Goal: Information Seeking & Learning: Learn about a topic

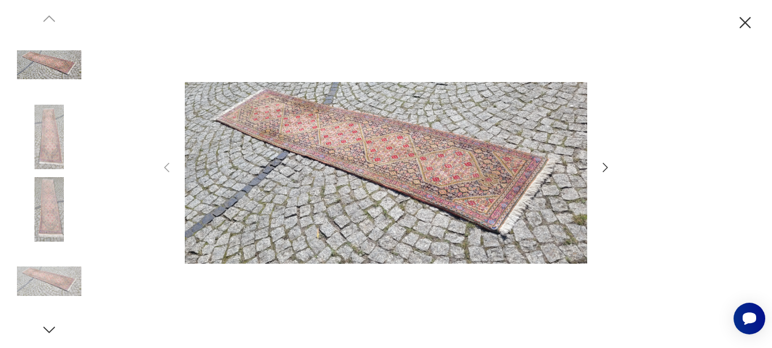
click at [604, 166] on icon "button" at bounding box center [606, 168] width 14 height 14
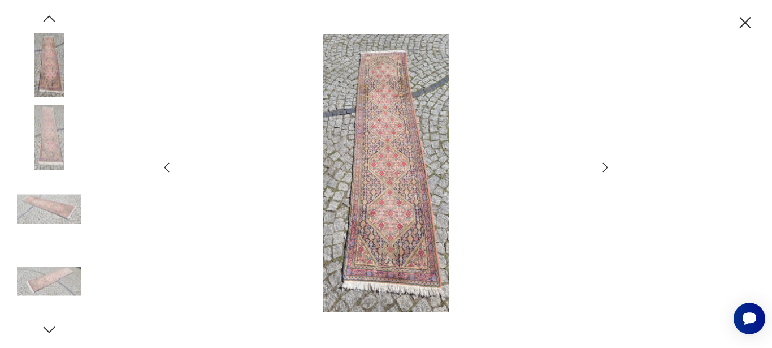
click at [604, 166] on icon "button" at bounding box center [606, 168] width 14 height 14
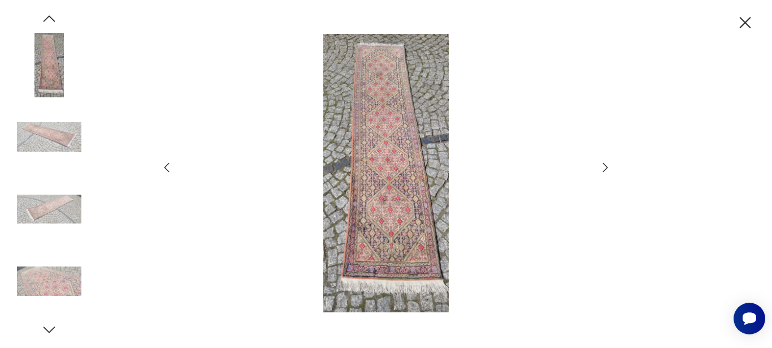
click at [604, 166] on icon "button" at bounding box center [606, 168] width 14 height 14
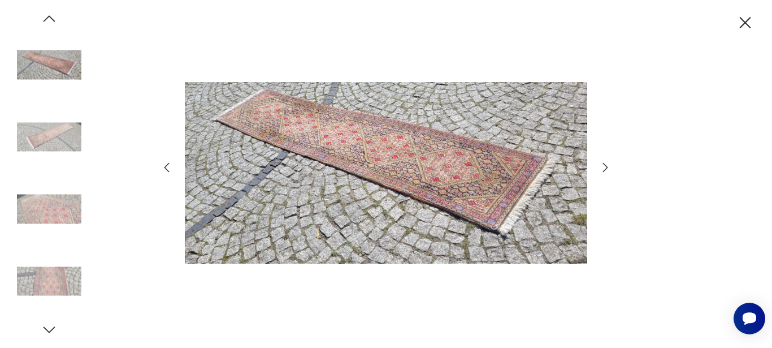
click at [604, 166] on icon "button" at bounding box center [606, 168] width 14 height 14
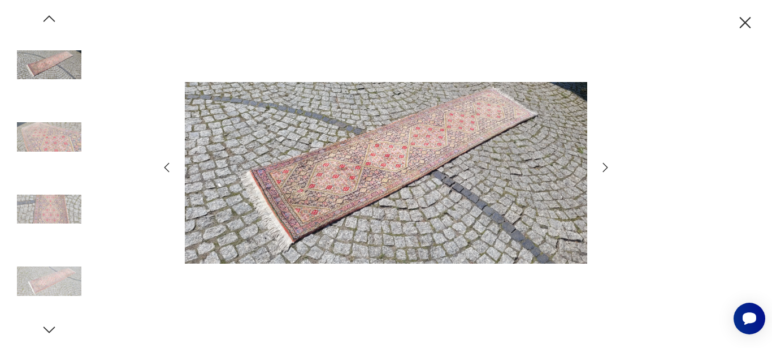
click at [604, 166] on icon "button" at bounding box center [606, 168] width 14 height 14
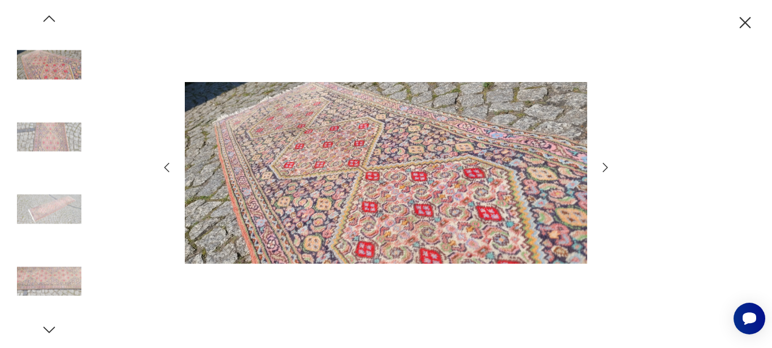
click at [604, 166] on icon "button" at bounding box center [606, 168] width 14 height 14
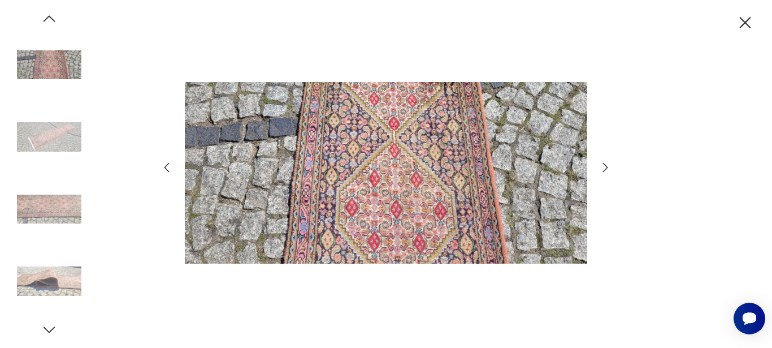
click at [604, 166] on icon "button" at bounding box center [606, 168] width 14 height 14
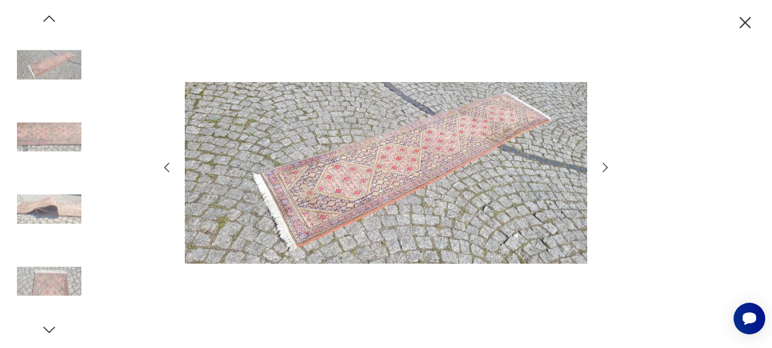
click at [604, 166] on icon "button" at bounding box center [606, 168] width 14 height 14
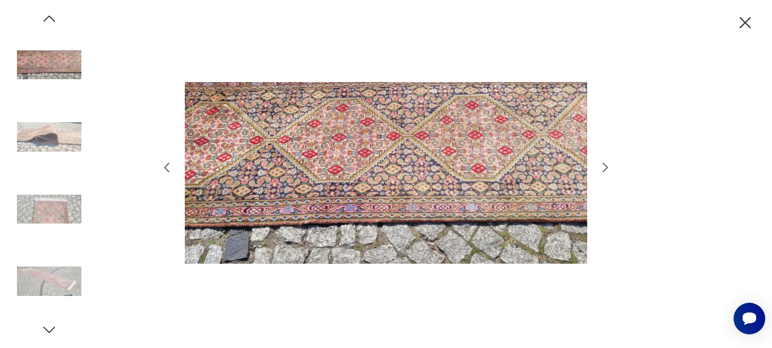
click at [604, 166] on icon "button" at bounding box center [606, 168] width 14 height 14
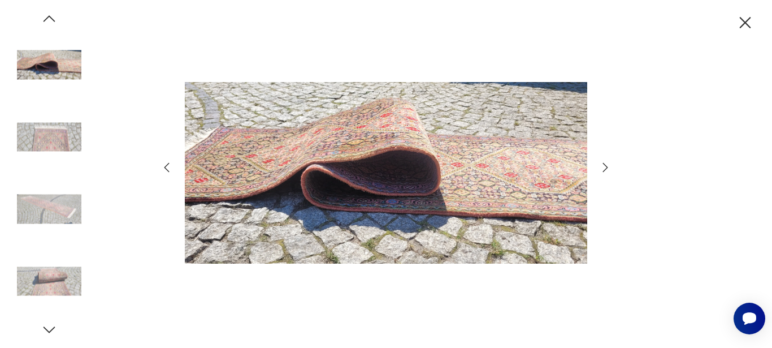
click at [604, 166] on icon "button" at bounding box center [606, 168] width 14 height 14
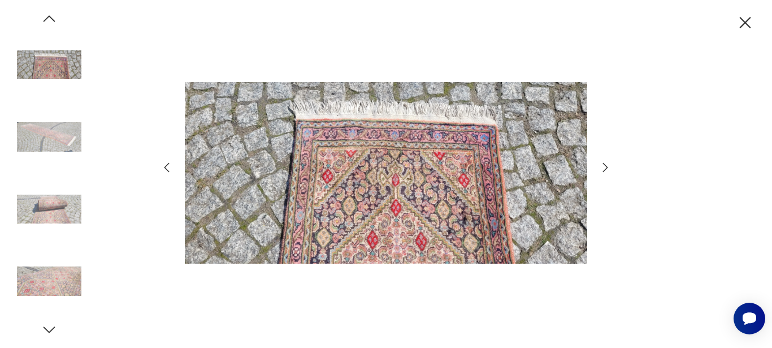
click at [604, 166] on icon "button" at bounding box center [606, 168] width 14 height 14
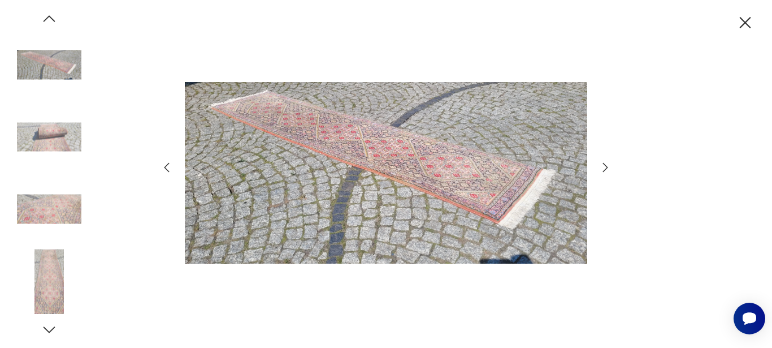
click at [604, 166] on icon "button" at bounding box center [606, 168] width 14 height 14
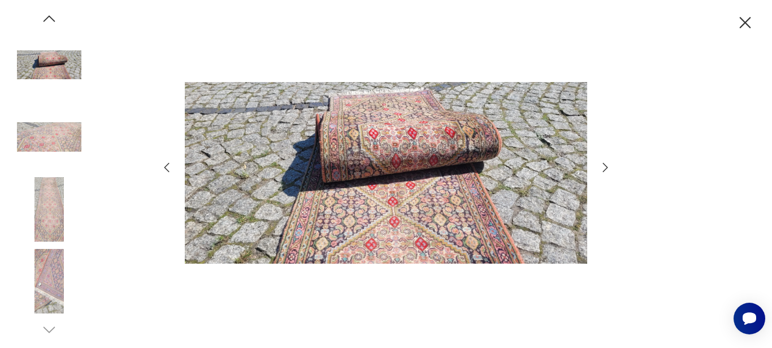
click at [604, 166] on icon "button" at bounding box center [606, 168] width 14 height 14
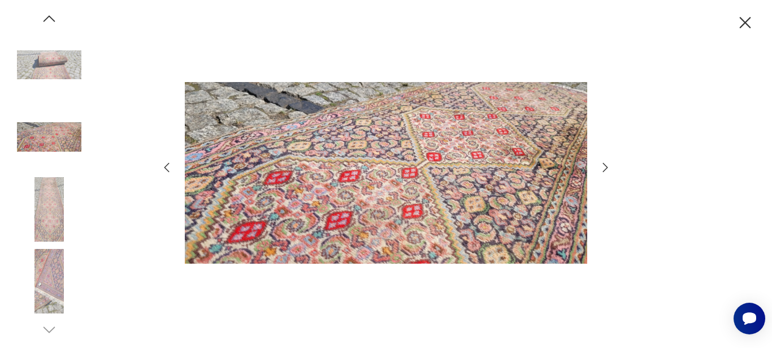
click at [604, 166] on icon "button" at bounding box center [606, 168] width 14 height 14
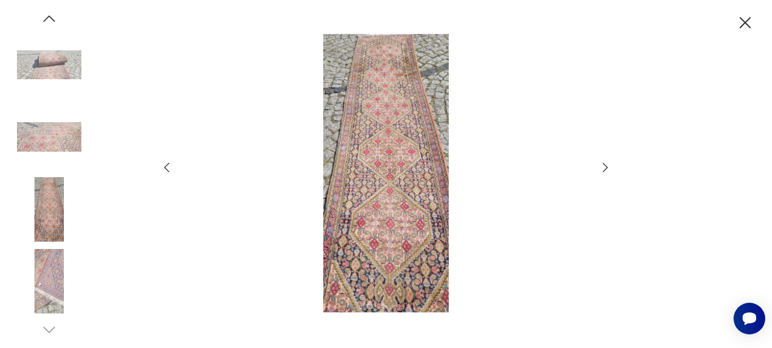
click at [751, 28] on icon "button" at bounding box center [745, 22] width 11 height 11
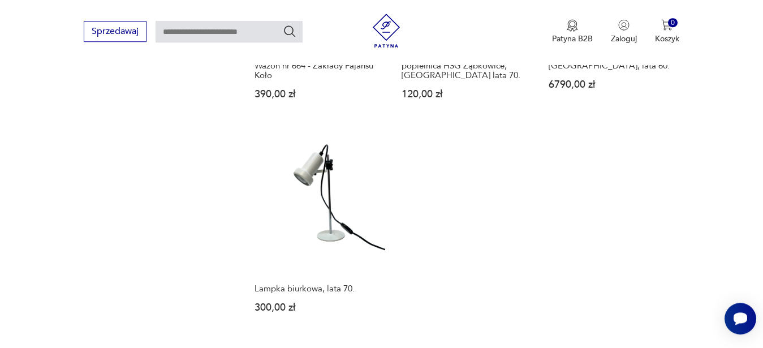
scroll to position [1468, 0]
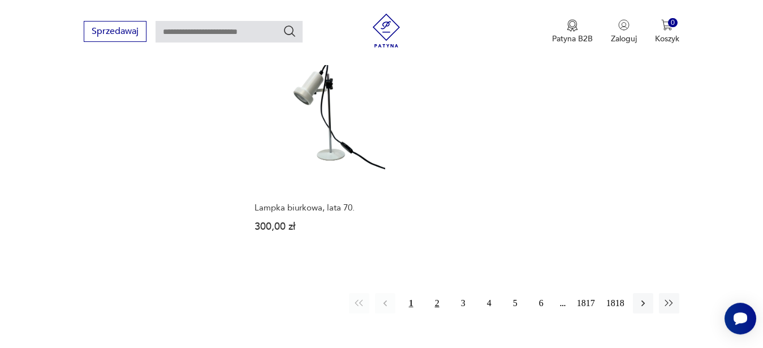
click at [437, 305] on button "2" at bounding box center [437, 303] width 20 height 20
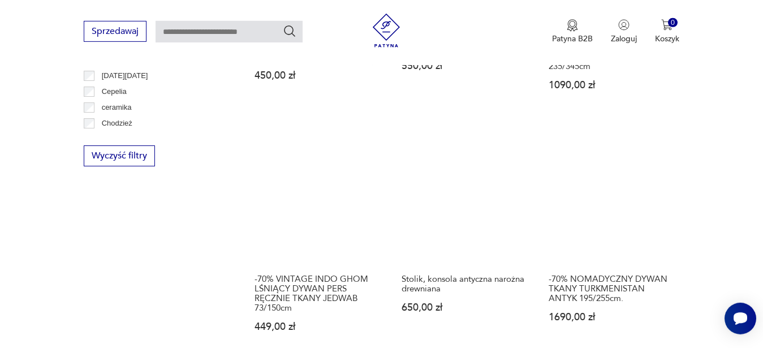
scroll to position [715, 0]
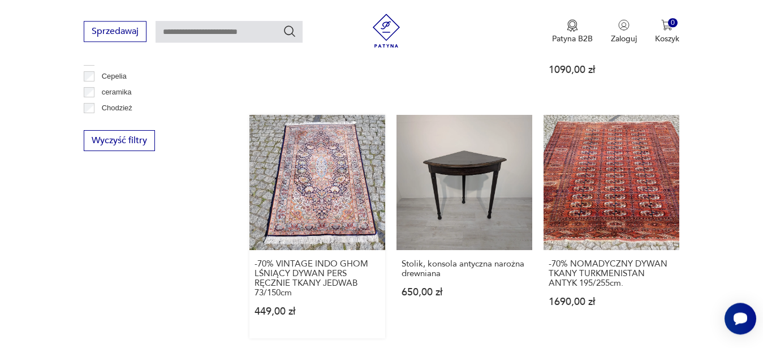
click at [357, 162] on link "-70% VINTAGE INDO GHOM LŚNIĄCY DYWAN PERS RĘCZNIE TKANY JEDWAB 73/150cm 449,00 …" at bounding box center [317, 227] width 136 height 224
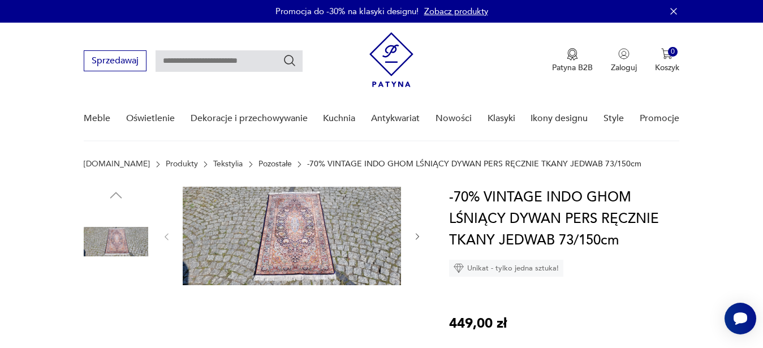
click at [302, 222] on img at bounding box center [292, 236] width 218 height 98
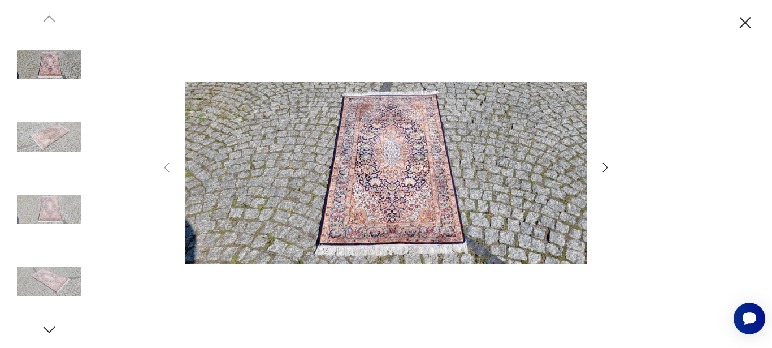
click at [603, 169] on icon "button" at bounding box center [606, 168] width 14 height 14
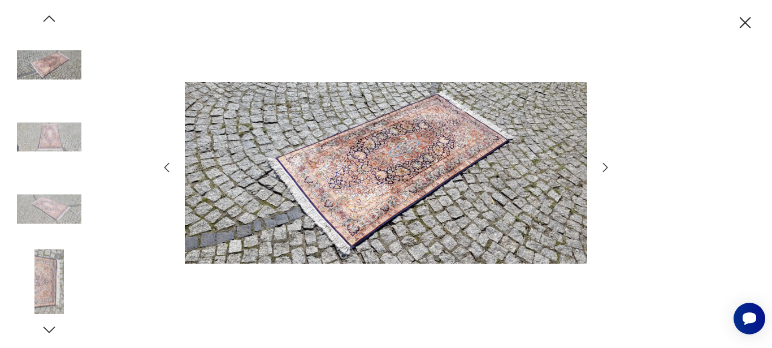
click at [603, 169] on icon "button" at bounding box center [606, 168] width 14 height 14
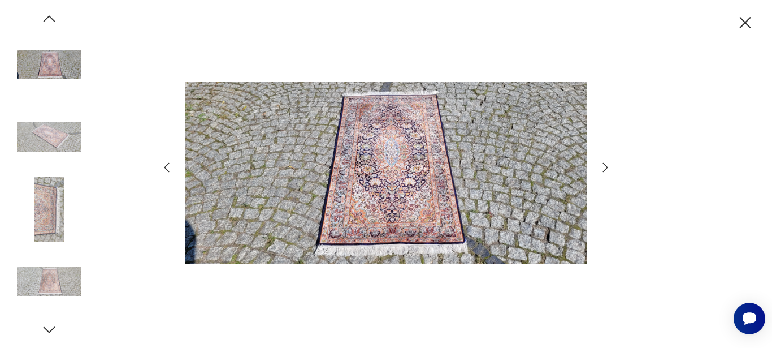
click at [603, 169] on icon "button" at bounding box center [606, 168] width 14 height 14
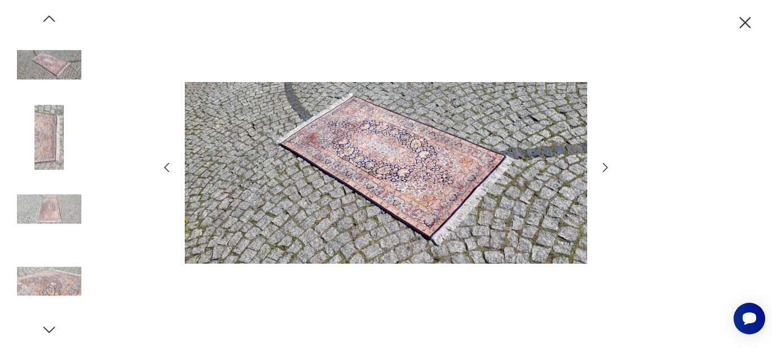
click at [603, 169] on icon "button" at bounding box center [606, 168] width 14 height 14
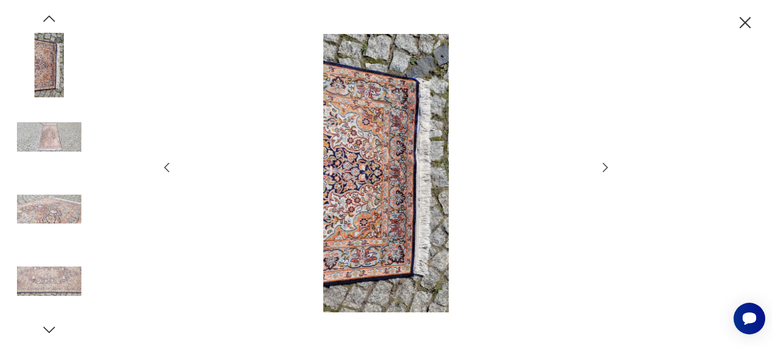
click at [603, 169] on icon "button" at bounding box center [606, 168] width 14 height 14
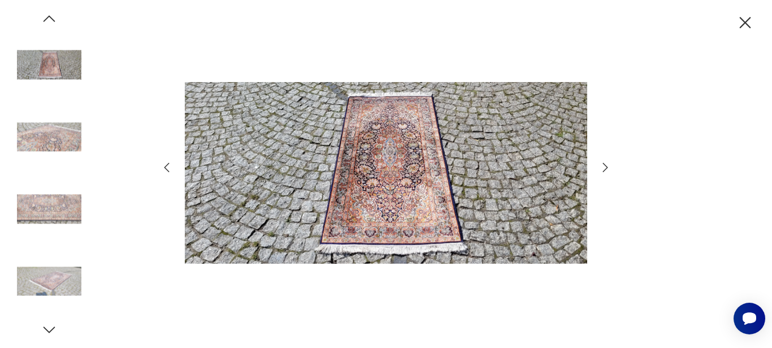
click at [603, 169] on icon "button" at bounding box center [606, 168] width 14 height 14
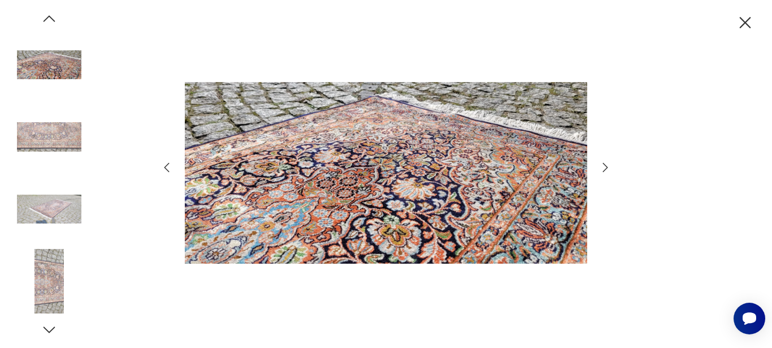
click at [603, 169] on icon "button" at bounding box center [606, 168] width 14 height 14
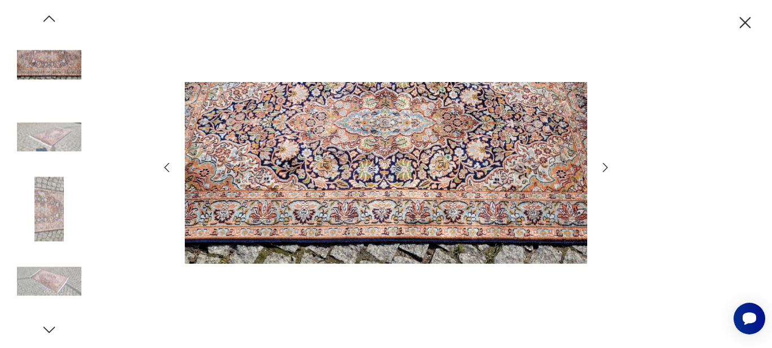
scroll to position [714, 0]
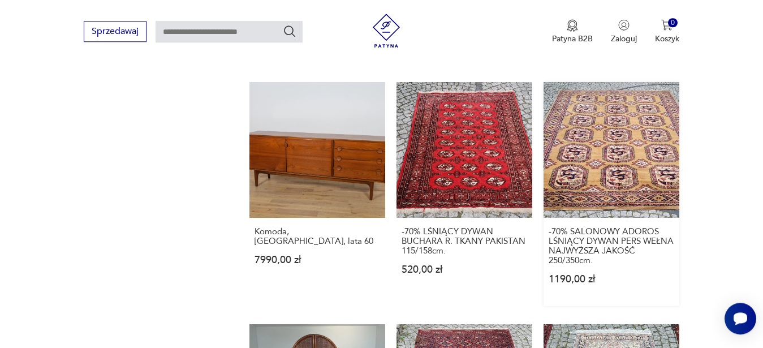
click at [601, 197] on link "-70% SALONOWY ADOROS LŚNIĄCY DYWAN PERS WEŁNA NAJWYŻSZA JAKOŚĆ 250/350cm. 1190,…" at bounding box center [611, 194] width 136 height 224
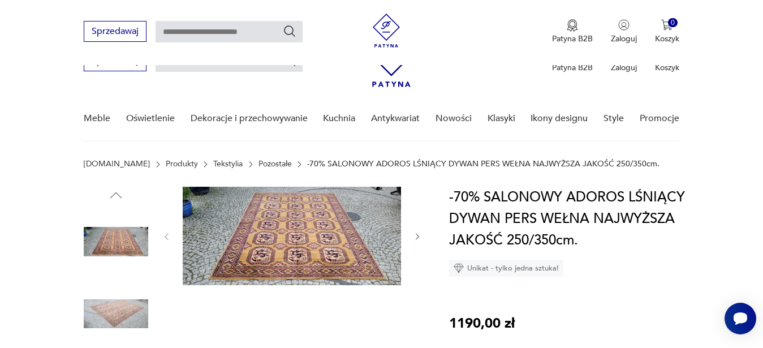
scroll to position [144, 0]
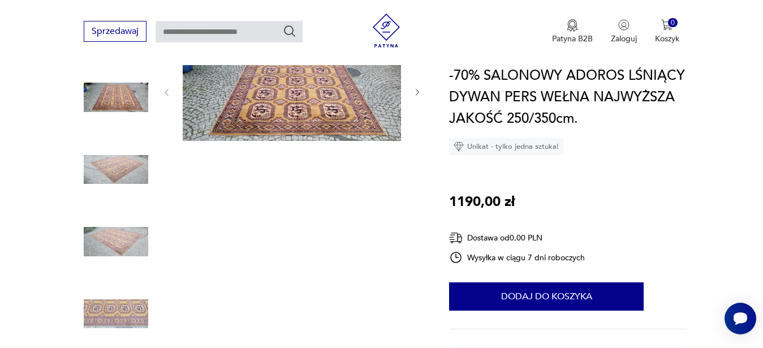
click at [104, 308] on img at bounding box center [116, 314] width 64 height 64
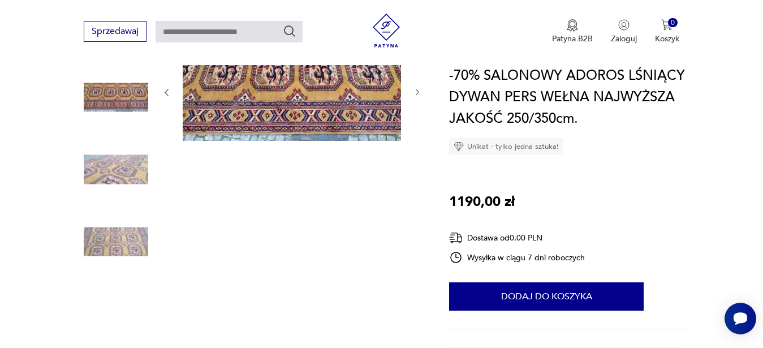
click at [117, 248] on img at bounding box center [116, 241] width 64 height 64
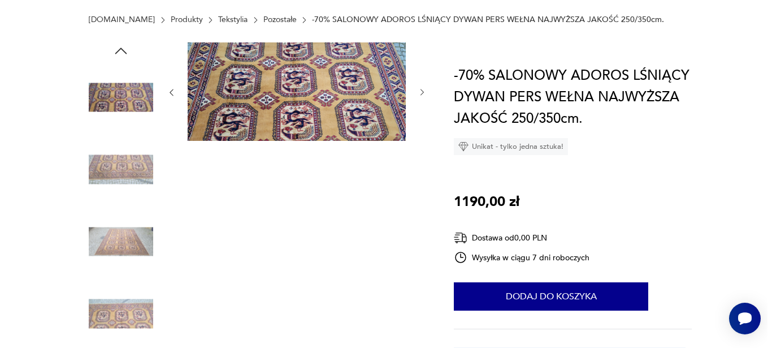
scroll to position [42, 0]
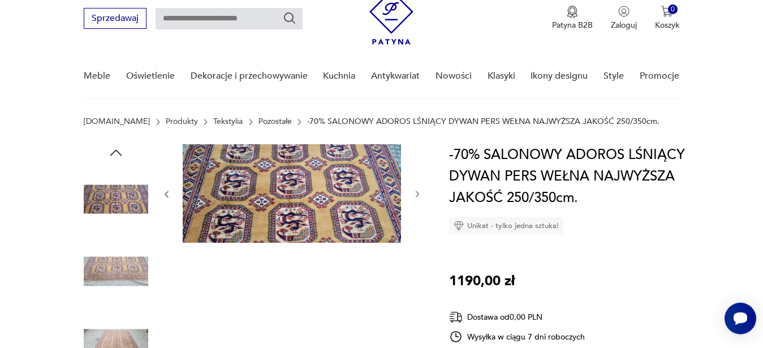
click at [343, 207] on img at bounding box center [292, 193] width 218 height 98
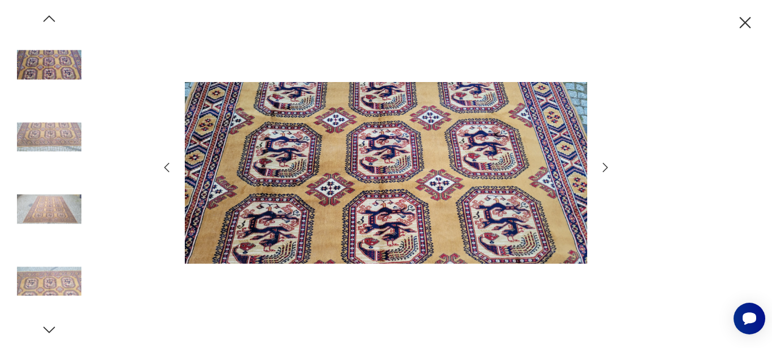
click at [604, 173] on icon "button" at bounding box center [606, 168] width 14 height 14
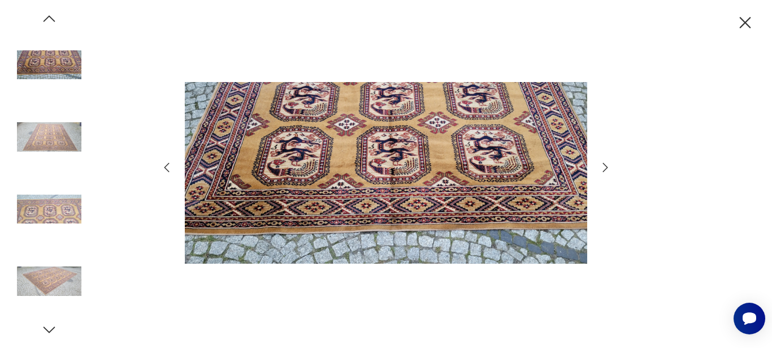
click at [604, 173] on icon "button" at bounding box center [606, 168] width 14 height 14
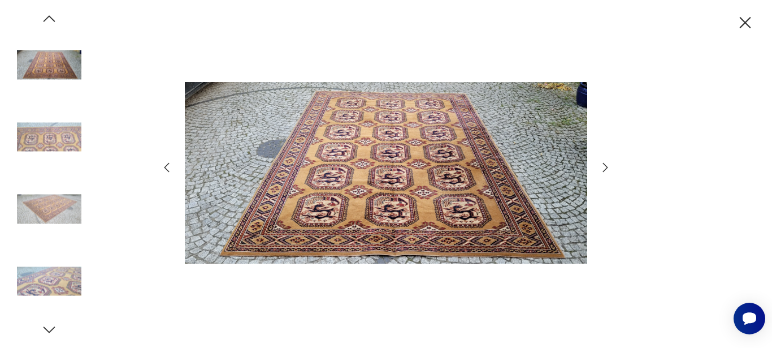
click at [604, 173] on icon "button" at bounding box center [606, 168] width 14 height 14
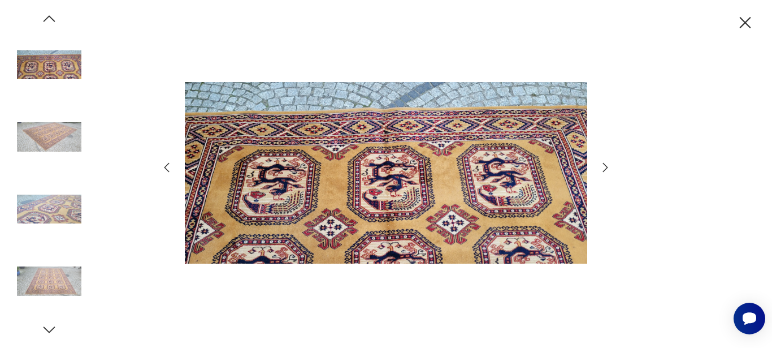
click at [604, 173] on icon "button" at bounding box center [606, 168] width 14 height 14
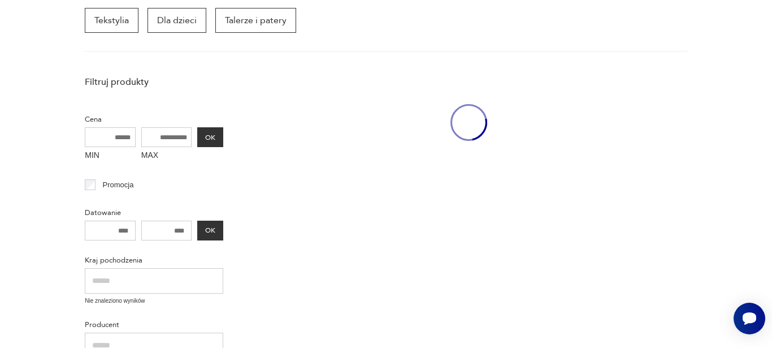
scroll to position [1881, 0]
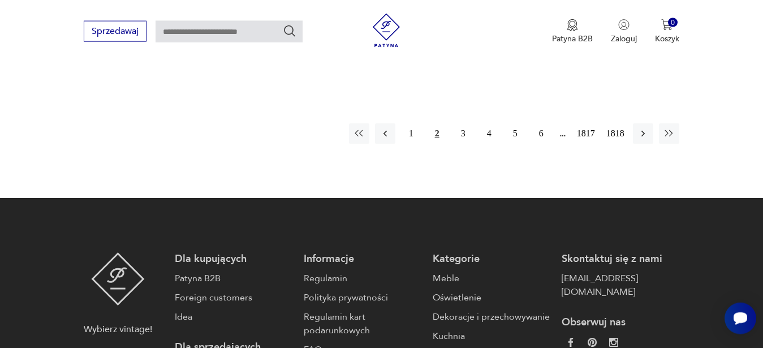
scroll to position [1687, 0]
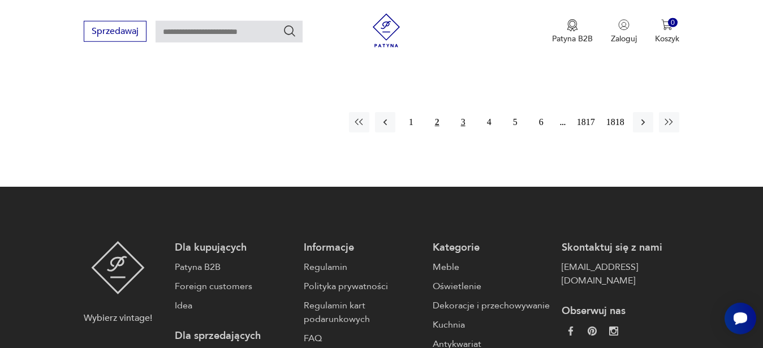
click at [468, 121] on button "3" at bounding box center [463, 122] width 20 height 20
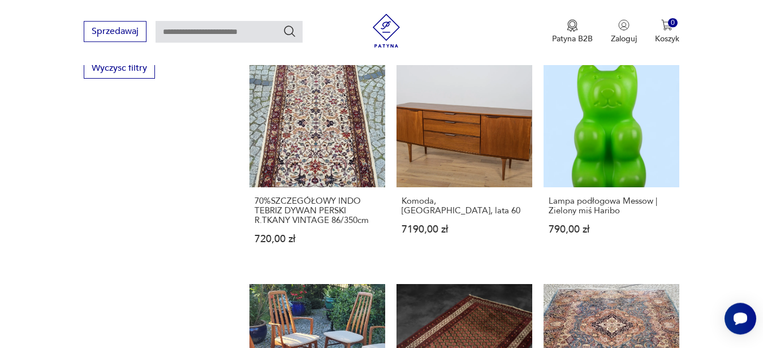
scroll to position [761, 0]
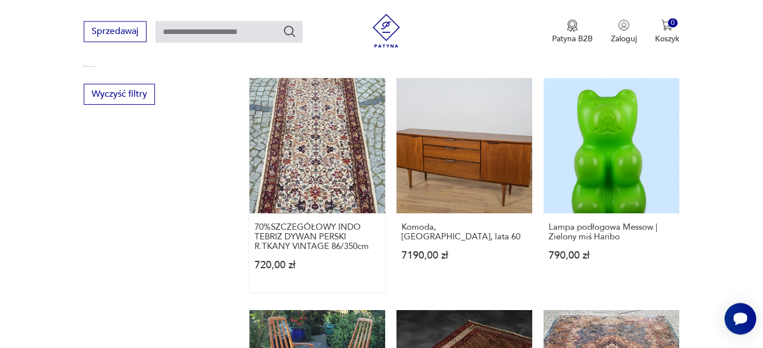
click at [288, 168] on link "70%SZCZEGÓŁOWY INDO TEBRIZ DYWAN PERSKI R.TKANY VINTAGE 86/350cm 720,00 zł" at bounding box center [317, 185] width 136 height 214
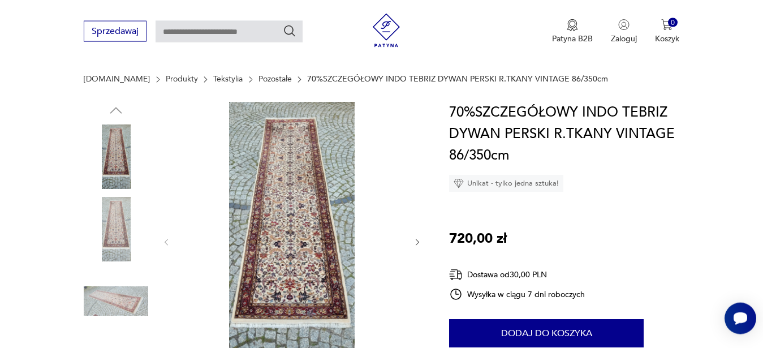
scroll to position [135, 0]
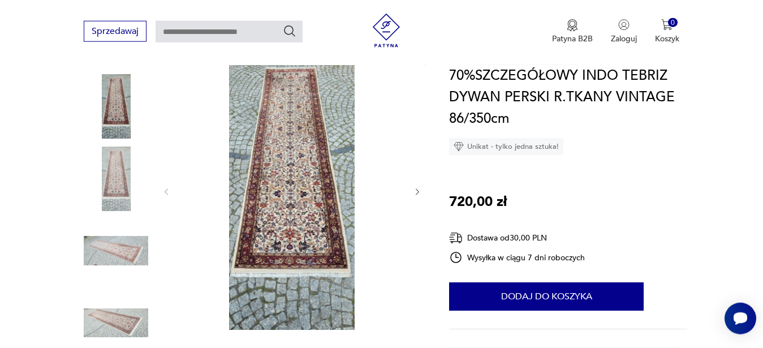
click at [304, 181] on img at bounding box center [292, 190] width 218 height 278
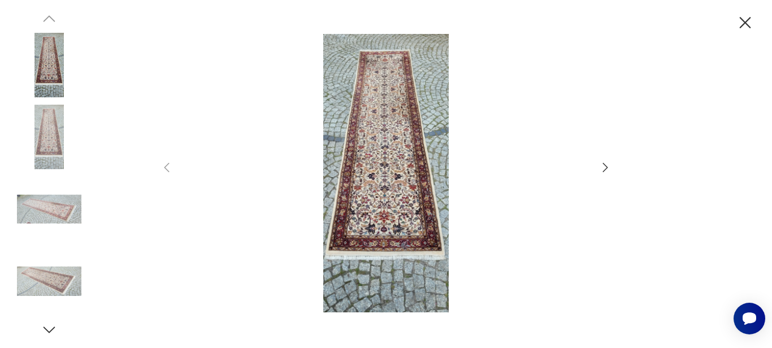
click at [602, 167] on icon "button" at bounding box center [606, 168] width 14 height 14
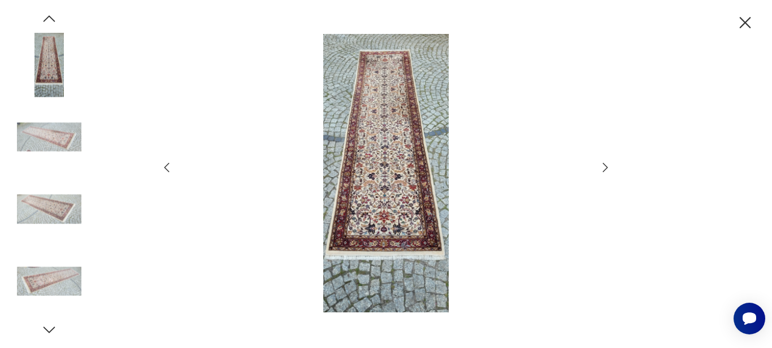
click at [602, 168] on icon "button" at bounding box center [606, 168] width 14 height 14
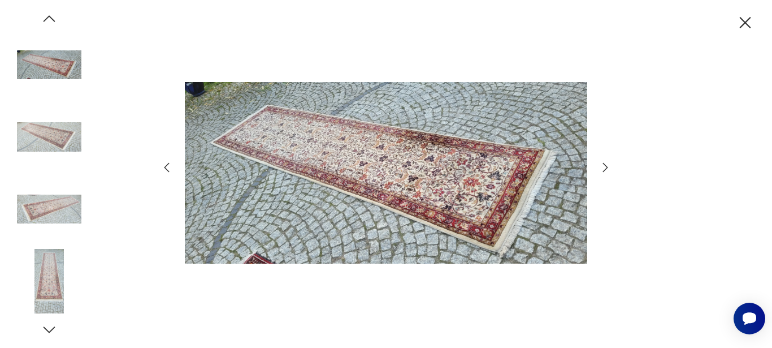
click at [602, 168] on icon "button" at bounding box center [606, 168] width 14 height 14
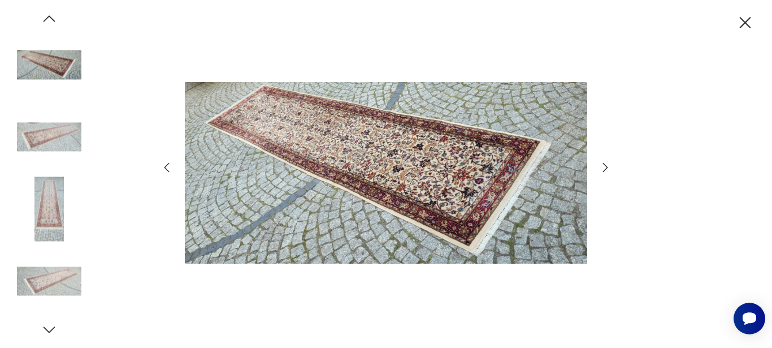
click at [602, 168] on icon "button" at bounding box center [606, 168] width 14 height 14
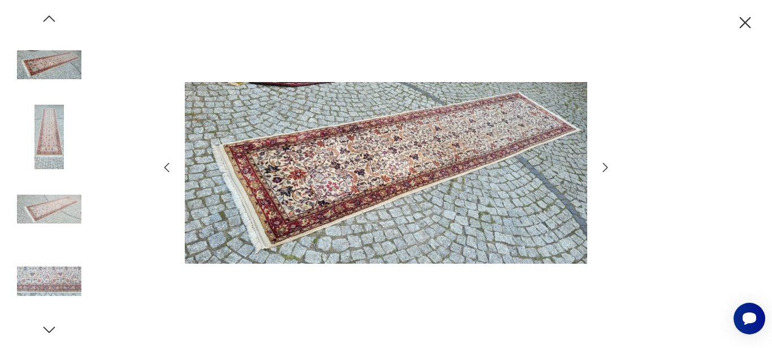
click at [602, 168] on icon "button" at bounding box center [606, 168] width 14 height 14
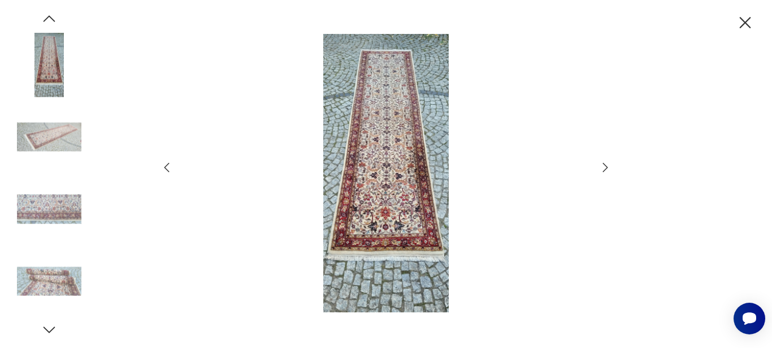
click at [602, 168] on icon "button" at bounding box center [606, 168] width 14 height 14
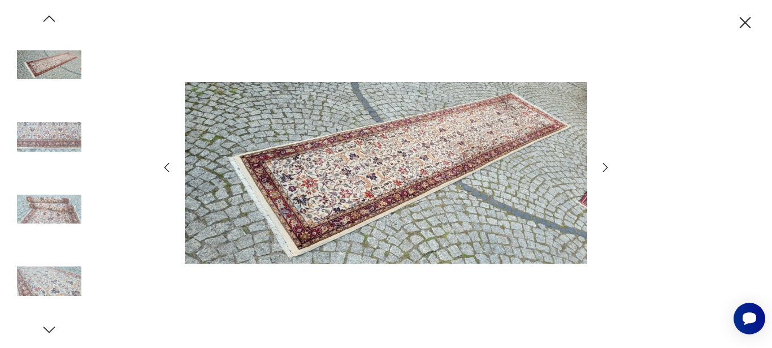
click at [602, 168] on icon "button" at bounding box center [606, 168] width 14 height 14
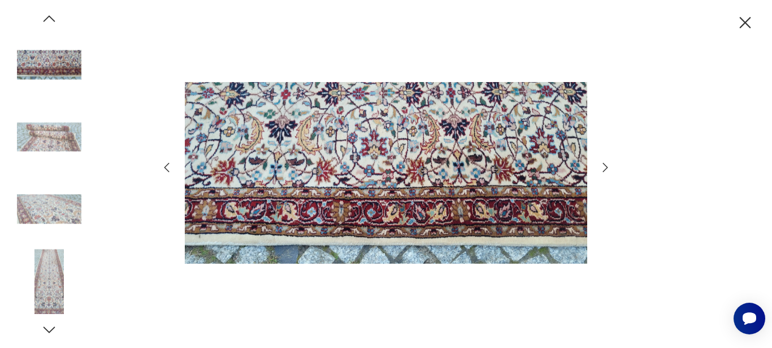
click at [602, 168] on icon "button" at bounding box center [606, 168] width 14 height 14
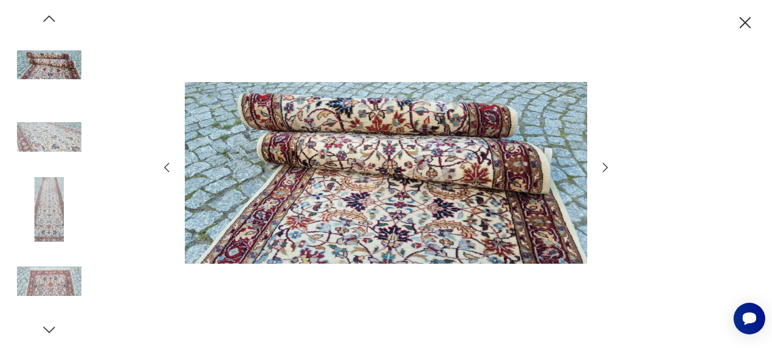
click at [602, 168] on icon "button" at bounding box center [606, 168] width 14 height 14
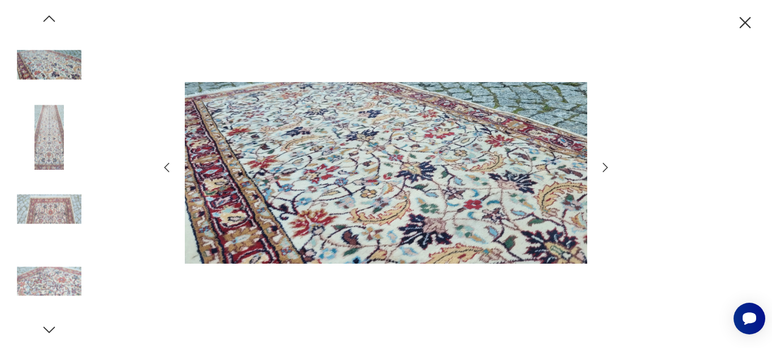
click at [602, 168] on icon "button" at bounding box center [606, 168] width 14 height 14
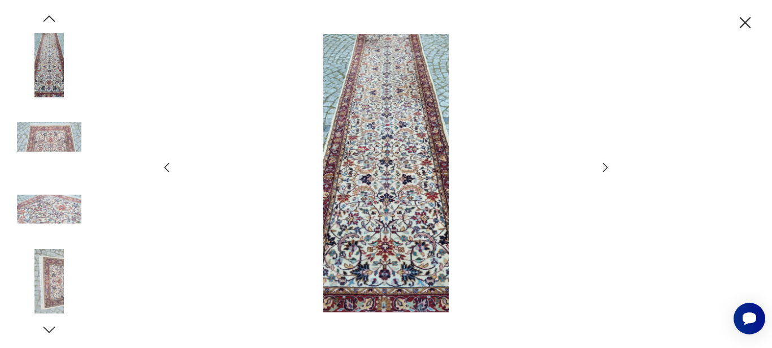
click at [602, 168] on icon "button" at bounding box center [606, 168] width 14 height 14
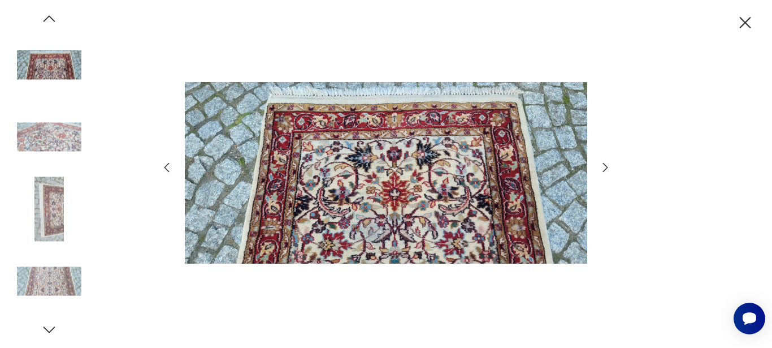
click at [602, 168] on icon "button" at bounding box center [606, 168] width 14 height 14
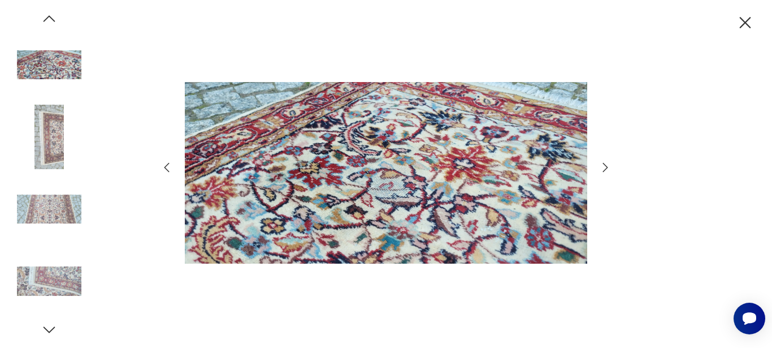
click at [602, 168] on icon "button" at bounding box center [606, 168] width 14 height 14
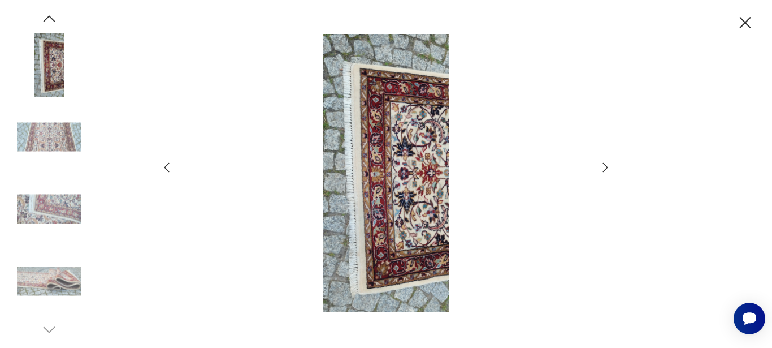
click at [602, 168] on icon "button" at bounding box center [606, 168] width 14 height 14
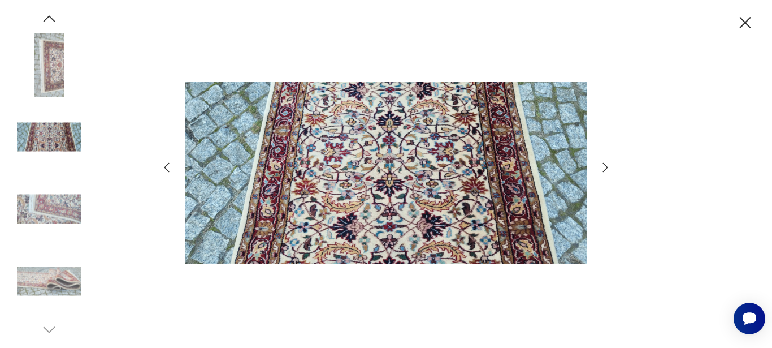
click at [602, 168] on icon "button" at bounding box center [606, 168] width 14 height 14
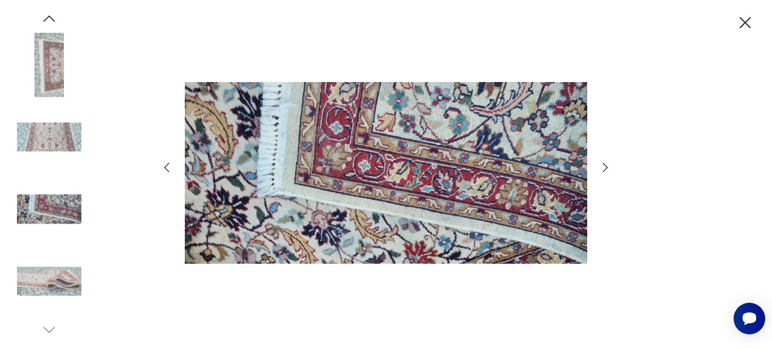
click at [602, 168] on icon "button" at bounding box center [606, 168] width 14 height 14
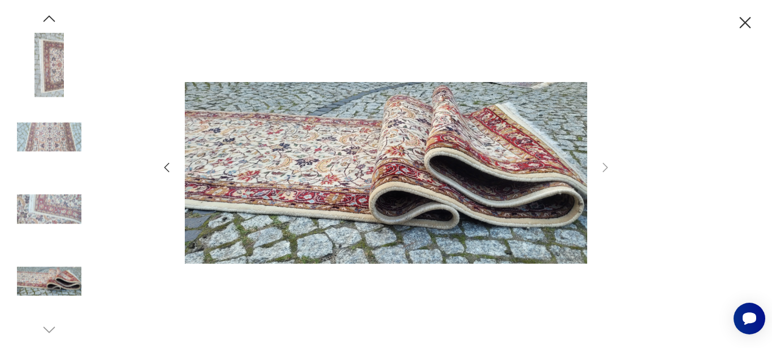
click at [737, 22] on icon "button" at bounding box center [746, 23] width 20 height 20
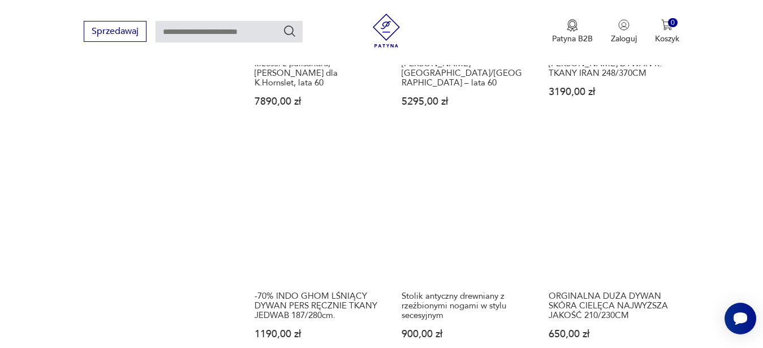
scroll to position [1195, 0]
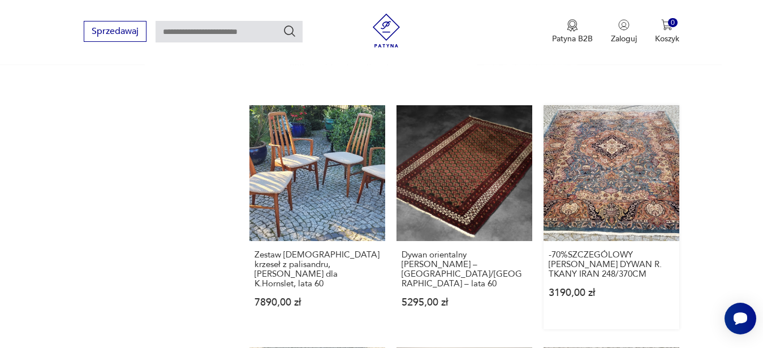
click at [656, 192] on link "-70%SZCZEGÓLOWY KESHAN PERSKI DYWAN R. TKANY IRAN 248/370CM 3190,00 zł" at bounding box center [611, 217] width 136 height 224
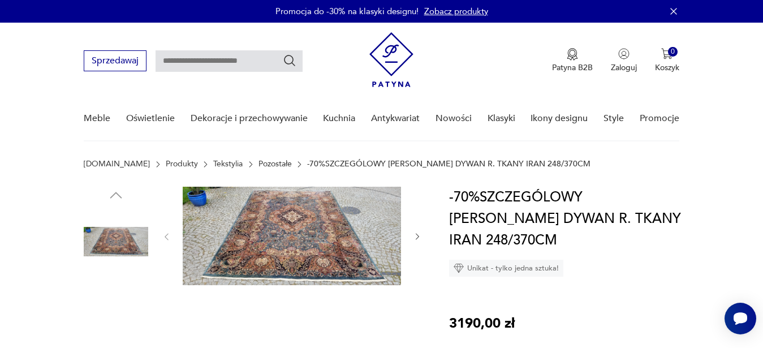
click at [279, 273] on img at bounding box center [292, 236] width 218 height 98
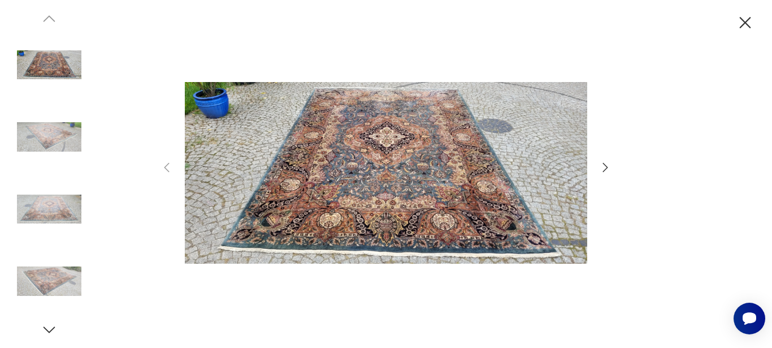
click at [605, 168] on icon "button" at bounding box center [606, 168] width 14 height 14
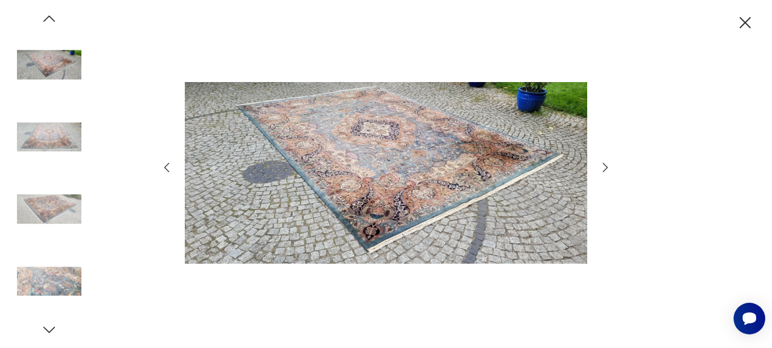
click at [601, 167] on icon "button" at bounding box center [606, 168] width 14 height 14
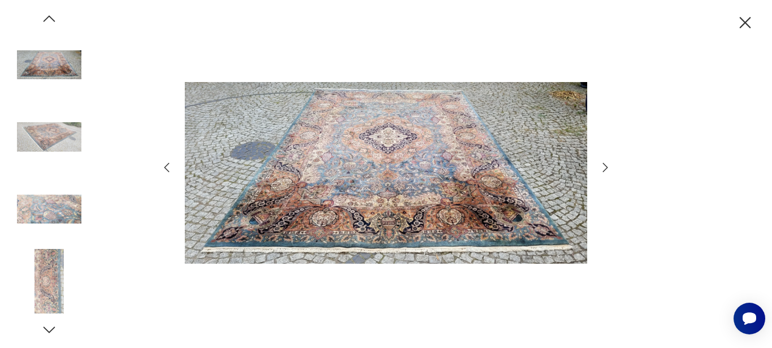
click at [601, 167] on icon "button" at bounding box center [606, 168] width 14 height 14
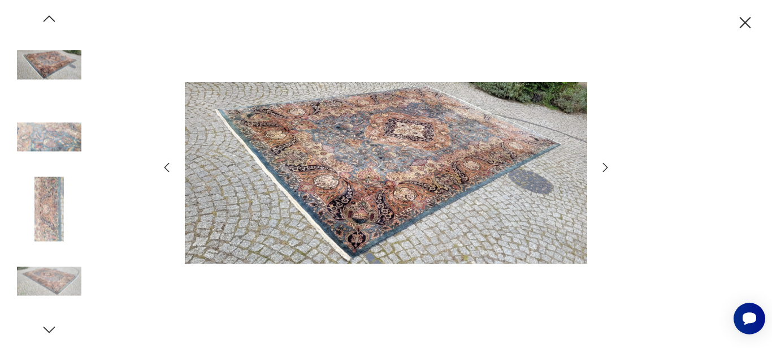
click at [607, 167] on icon "button" at bounding box center [605, 166] width 5 height 9
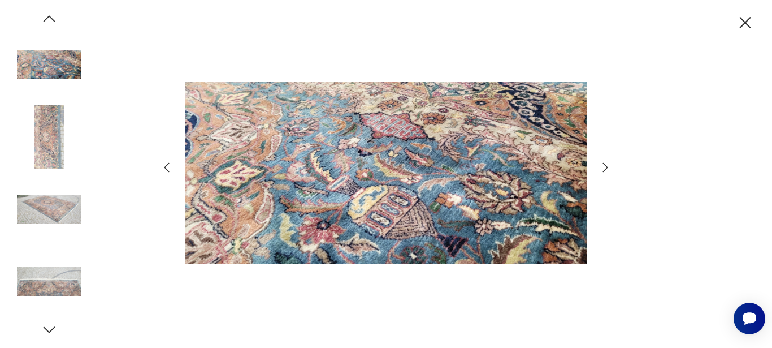
click at [607, 167] on icon "button" at bounding box center [605, 166] width 5 height 9
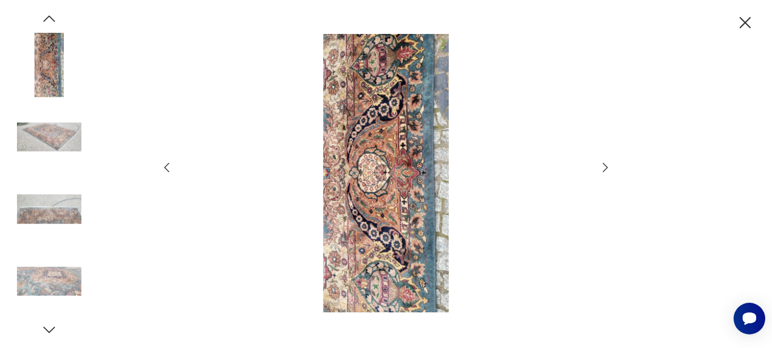
click at [607, 167] on icon "button" at bounding box center [605, 166] width 5 height 9
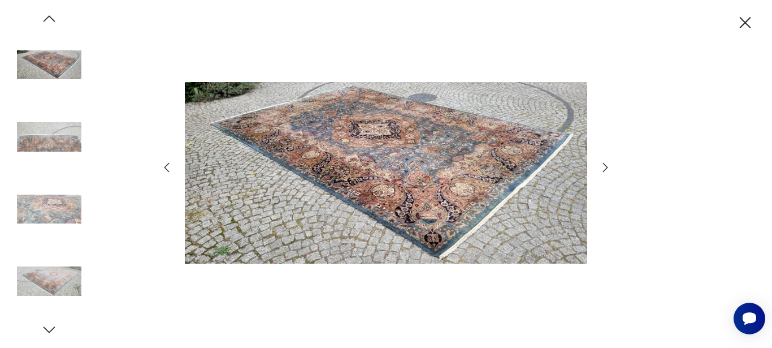
click at [607, 167] on icon "button" at bounding box center [605, 166] width 5 height 9
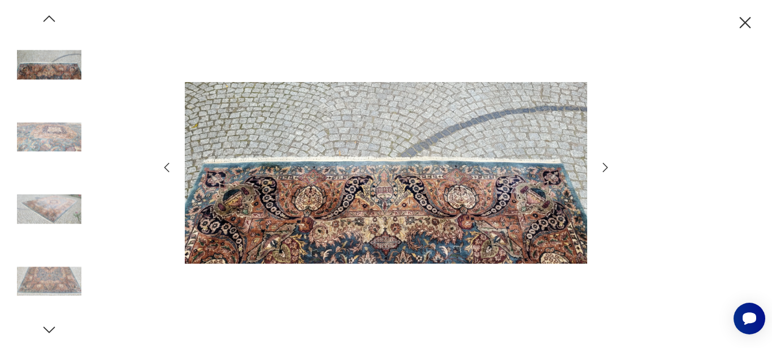
click at [607, 167] on icon "button" at bounding box center [605, 166] width 5 height 9
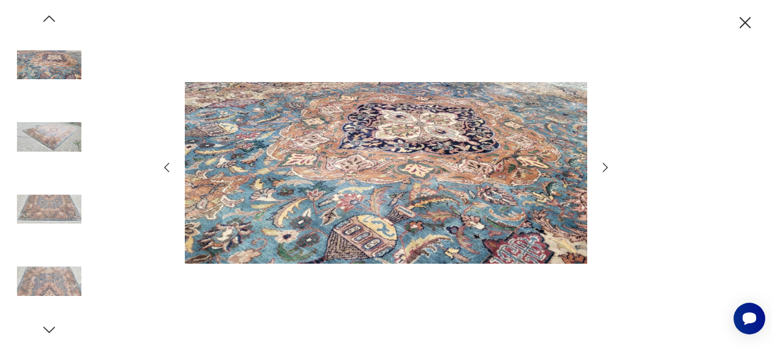
click at [607, 167] on icon "button" at bounding box center [605, 166] width 5 height 9
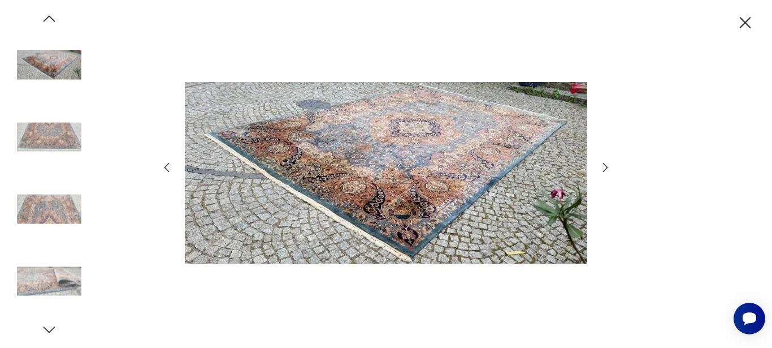
click at [607, 167] on icon "button" at bounding box center [605, 166] width 5 height 9
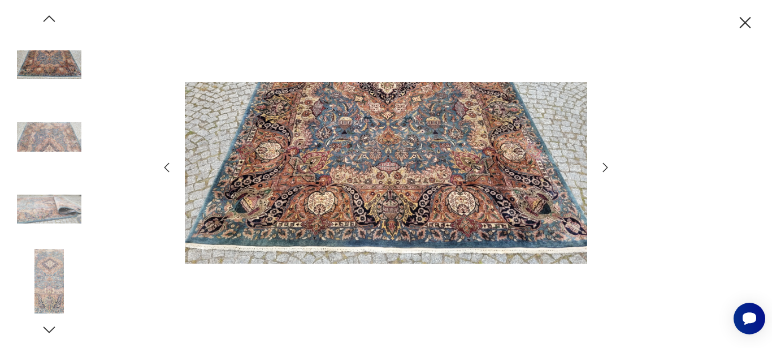
click at [607, 167] on icon "button" at bounding box center [605, 166] width 5 height 9
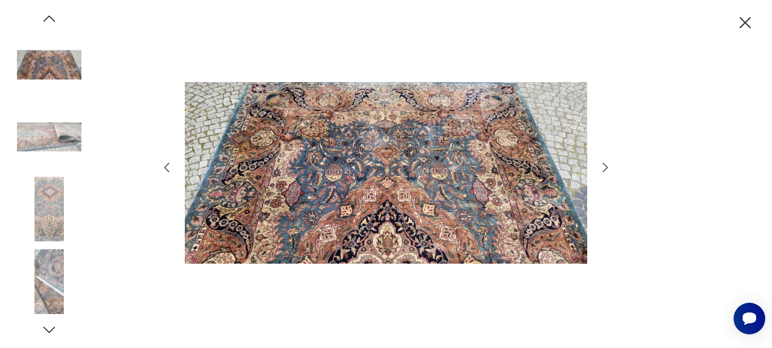
click at [607, 167] on icon "button" at bounding box center [605, 166] width 5 height 9
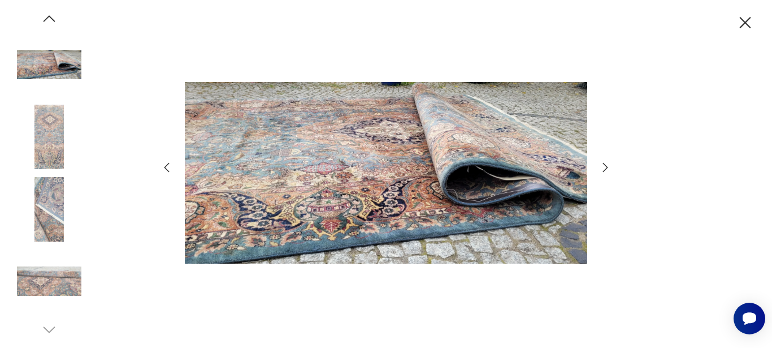
click at [607, 167] on icon "button" at bounding box center [605, 166] width 5 height 9
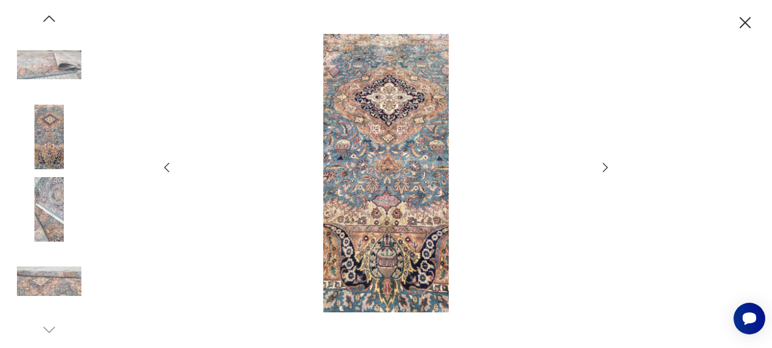
click at [607, 167] on icon "button" at bounding box center [605, 166] width 5 height 9
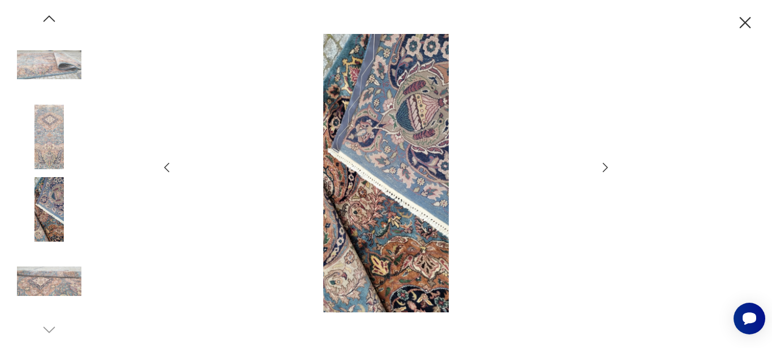
click at [607, 167] on icon "button" at bounding box center [605, 166] width 5 height 9
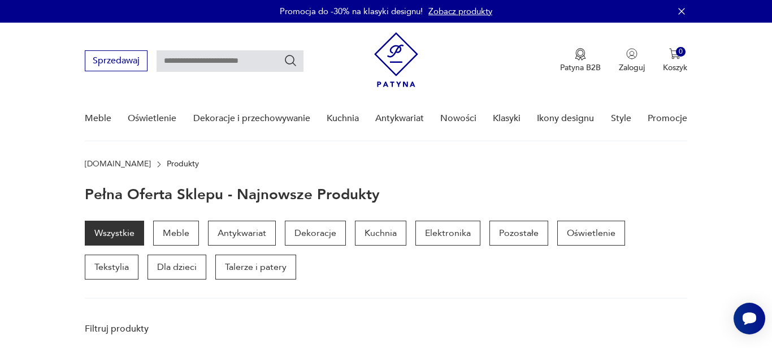
scroll to position [251, 0]
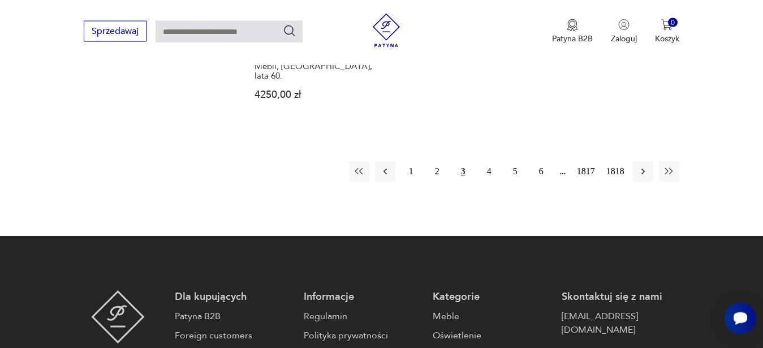
scroll to position [1697, 0]
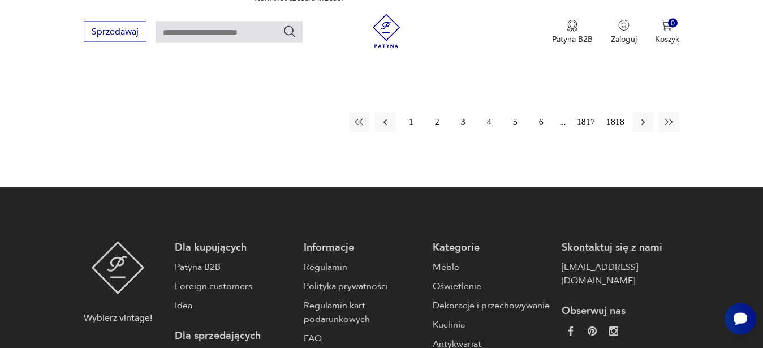
click at [487, 112] on button "4" at bounding box center [489, 122] width 20 height 20
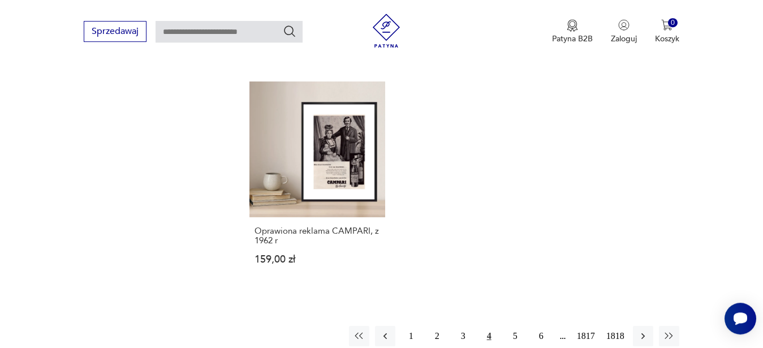
scroll to position [1493, 0]
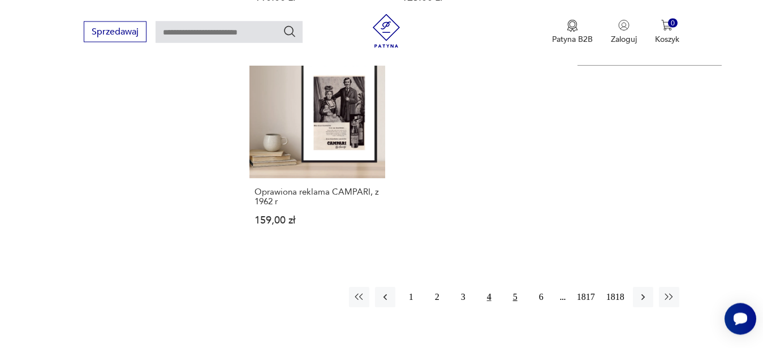
click at [521, 287] on button "5" at bounding box center [515, 297] width 20 height 20
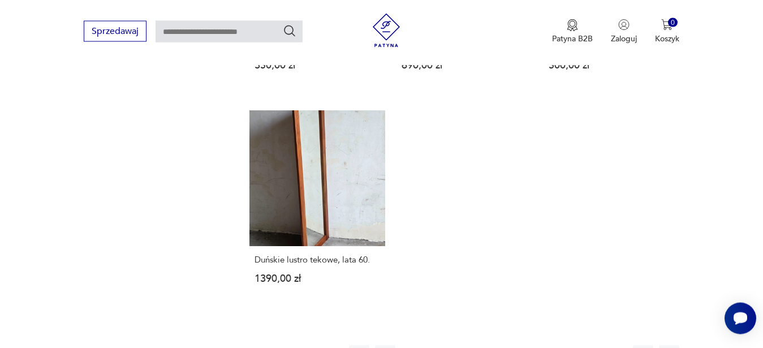
scroll to position [1465, 0]
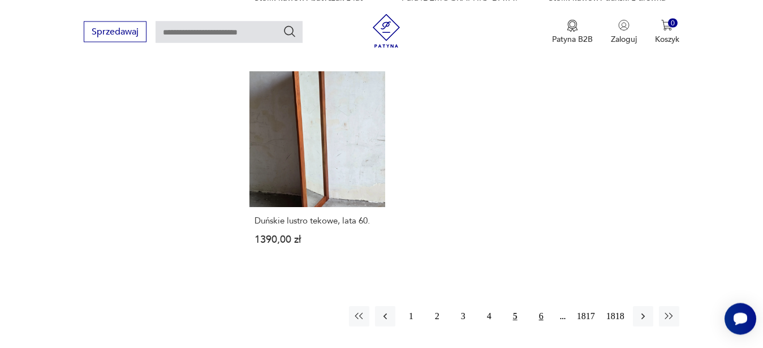
click at [533, 306] on button "6" at bounding box center [541, 316] width 20 height 20
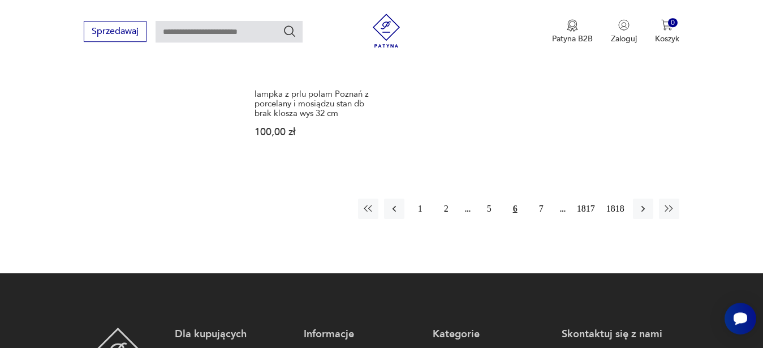
scroll to position [1552, 0]
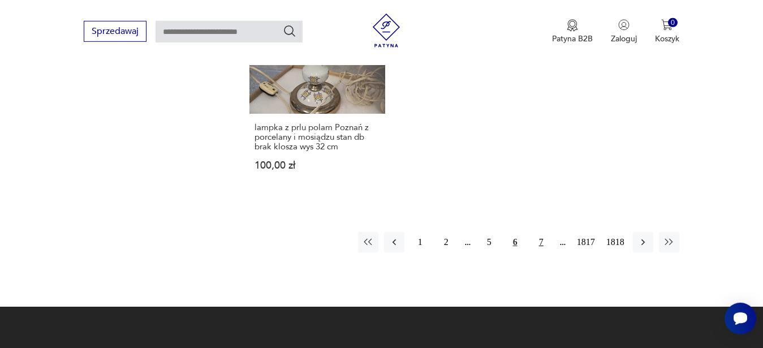
click at [542, 232] on button "7" at bounding box center [541, 242] width 20 height 20
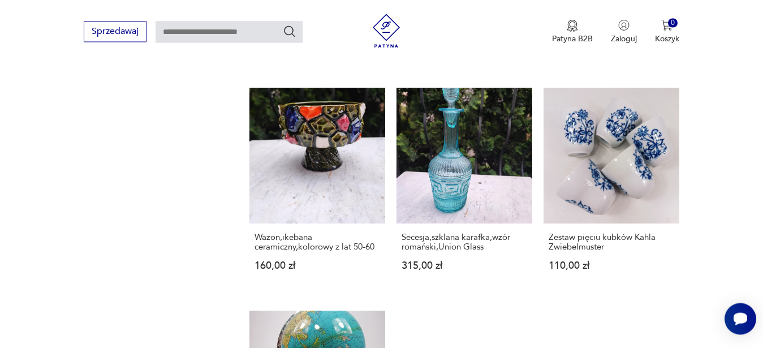
scroll to position [1210, 0]
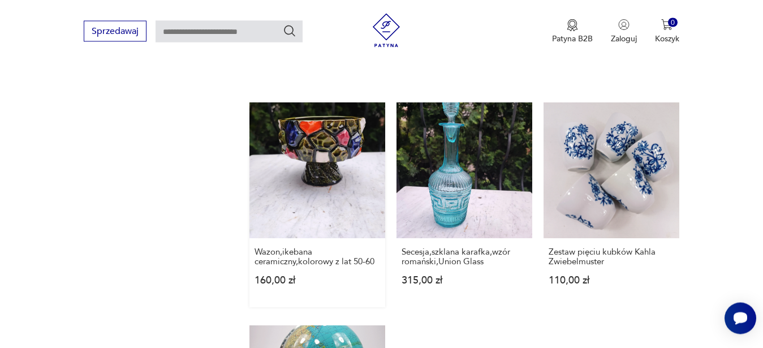
click at [359, 187] on link "Wazon,ikebana ceramiczny,kolorowy z lat 50-60 160,00 zł" at bounding box center [317, 205] width 136 height 205
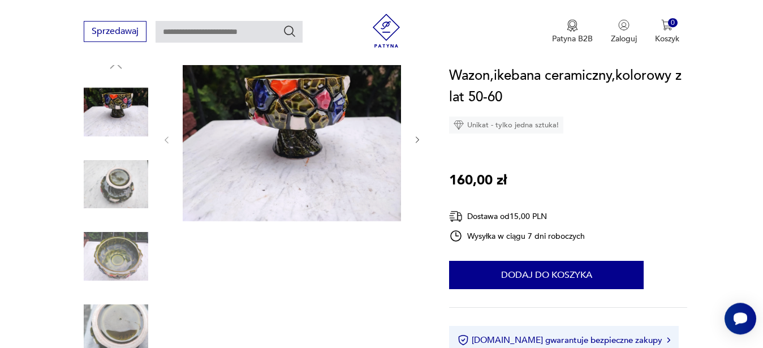
scroll to position [178, 0]
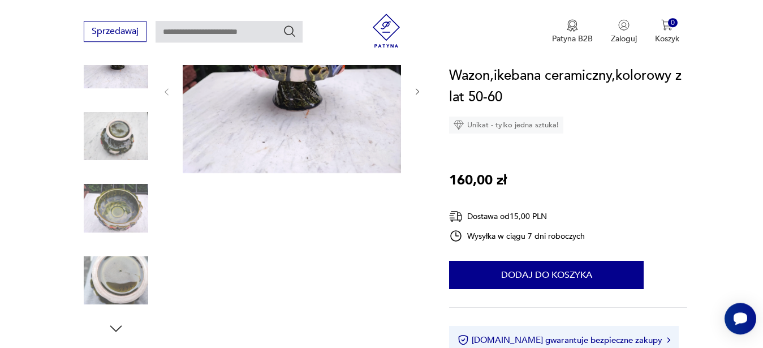
click at [361, 110] on img at bounding box center [292, 91] width 218 height 164
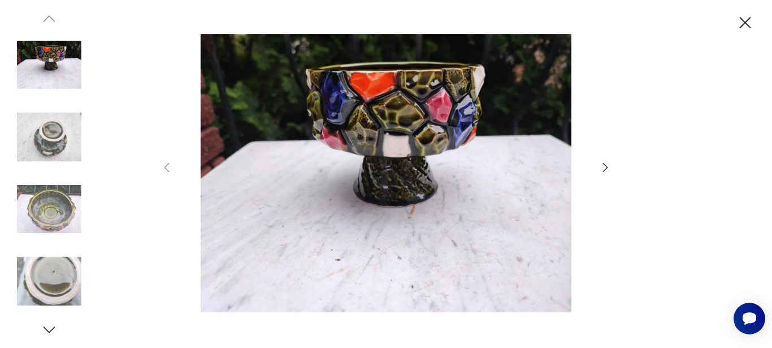
click at [606, 166] on icon "button" at bounding box center [605, 166] width 5 height 9
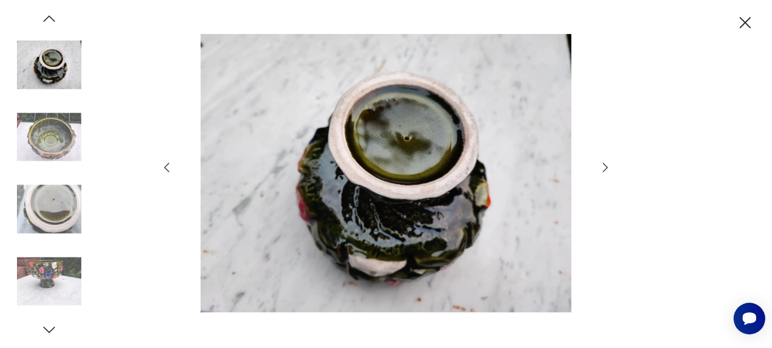
click at [606, 166] on icon "button" at bounding box center [605, 166] width 5 height 9
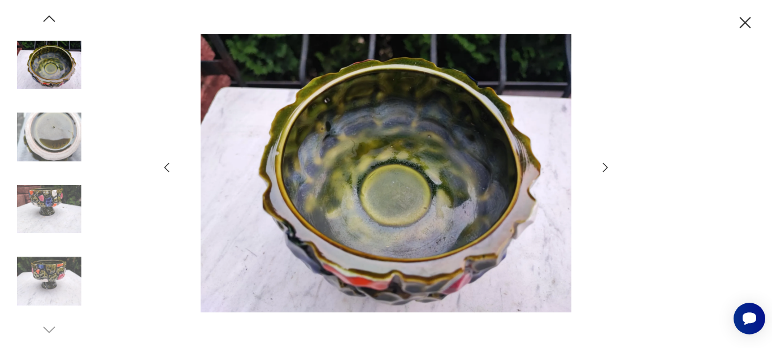
click at [606, 166] on icon "button" at bounding box center [605, 166] width 5 height 9
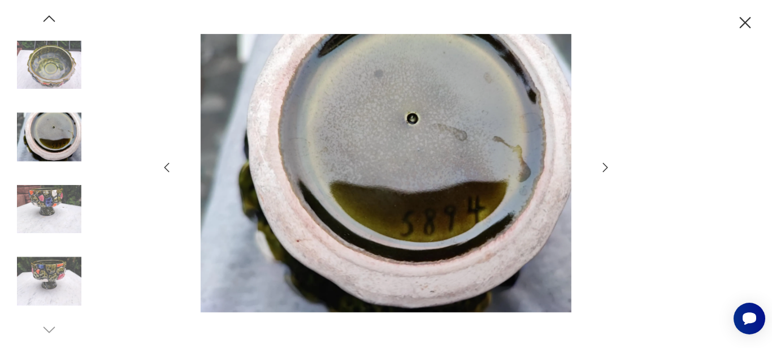
click at [606, 166] on icon "button" at bounding box center [605, 166] width 5 height 9
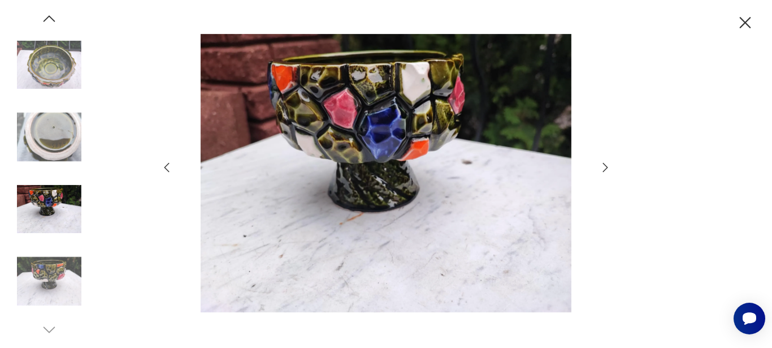
click at [606, 166] on icon "button" at bounding box center [605, 166] width 5 height 9
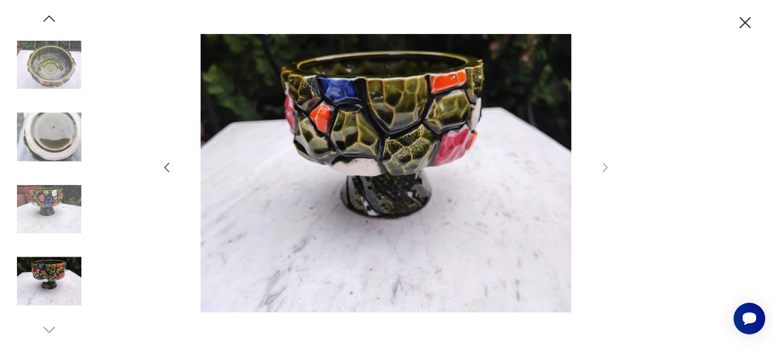
click at [745, 23] on icon "button" at bounding box center [745, 22] width 11 height 11
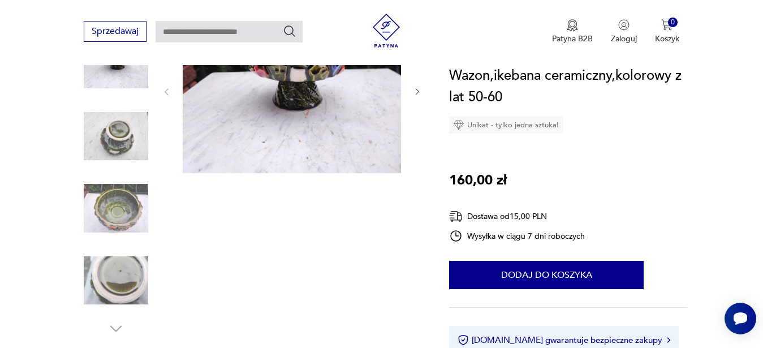
scroll to position [441, 0]
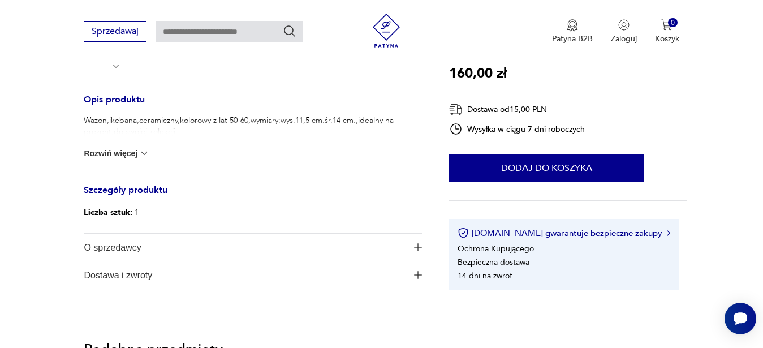
click at [114, 149] on button "Rozwiń więcej" at bounding box center [117, 153] width 66 height 11
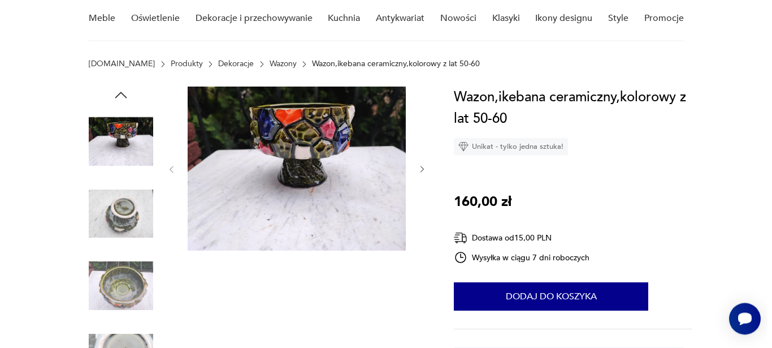
scroll to position [93, 0]
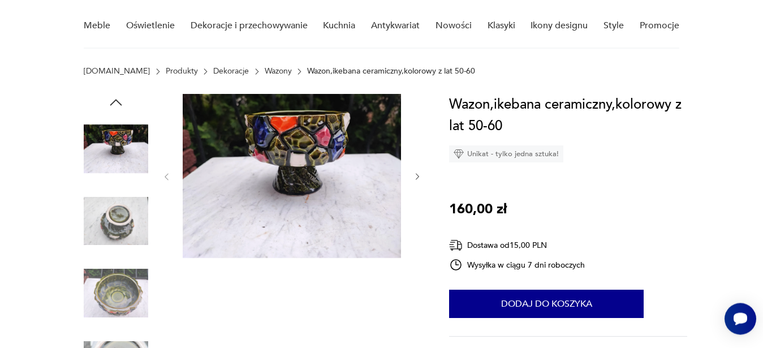
click at [252, 165] on img at bounding box center [292, 176] width 218 height 164
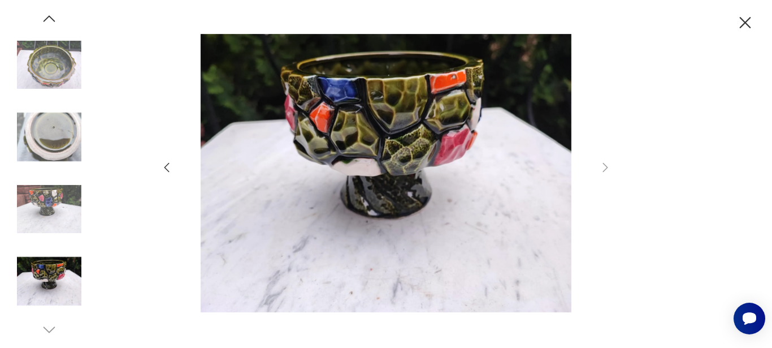
click at [68, 206] on img at bounding box center [49, 209] width 64 height 64
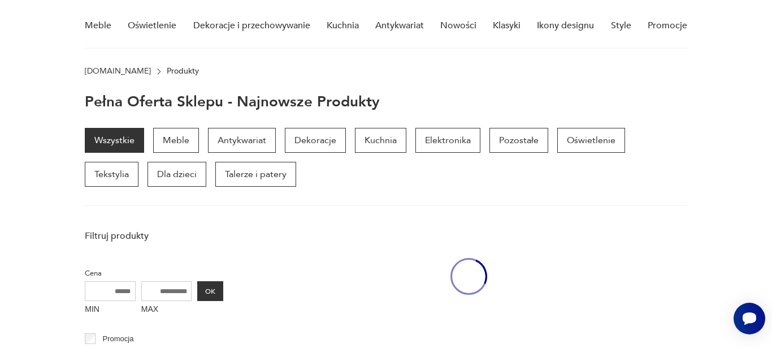
scroll to position [536, 0]
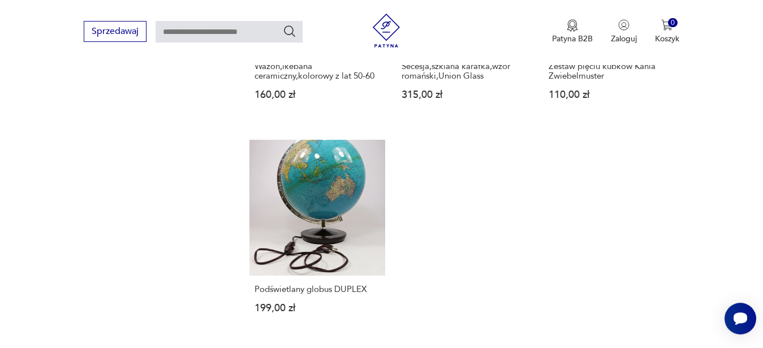
scroll to position [1433, 0]
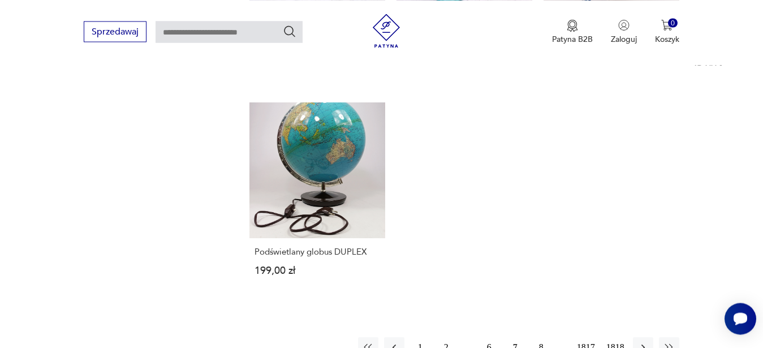
click at [537, 339] on button "8" at bounding box center [541, 347] width 20 height 20
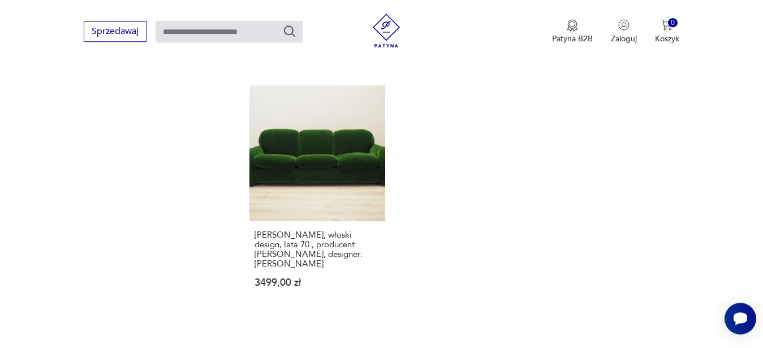
scroll to position [1430, 0]
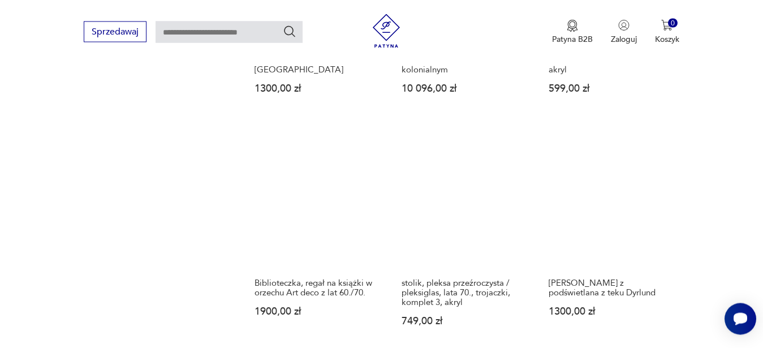
scroll to position [1201, 0]
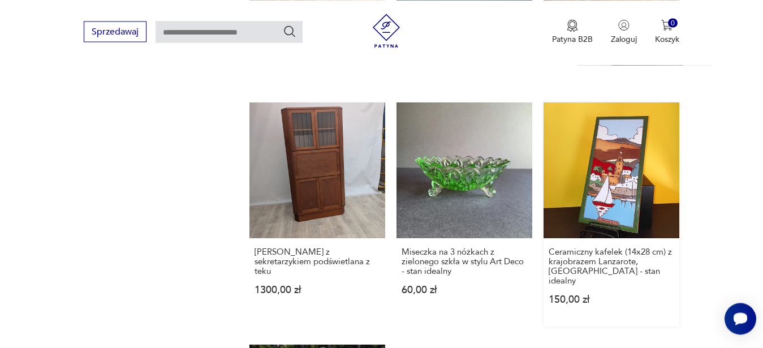
click at [640, 204] on link "Ceramiczny kafelek (14x28 cm) z krajobrazem Lanzarote, [GEOGRAPHIC_DATA] - stan…" at bounding box center [611, 214] width 136 height 224
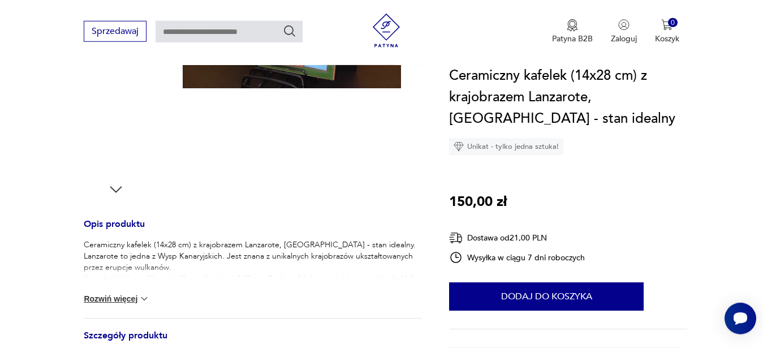
scroll to position [329, 0]
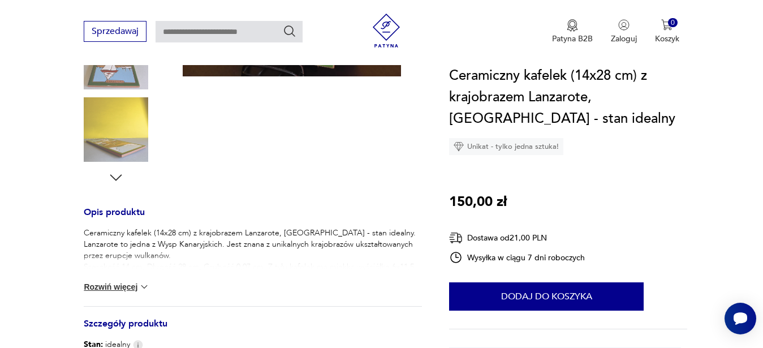
click at [102, 283] on button "Rozwiń więcej" at bounding box center [117, 286] width 66 height 11
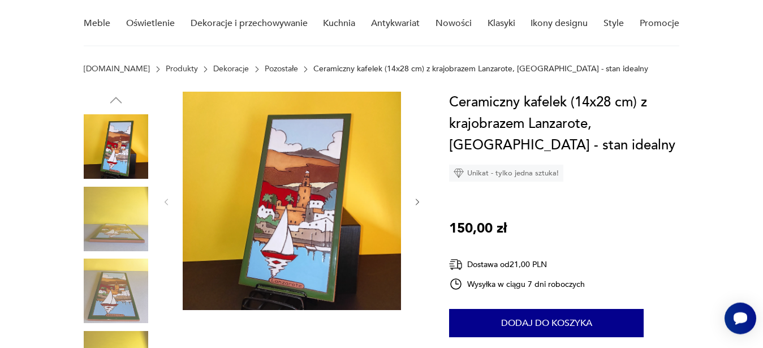
scroll to position [79, 0]
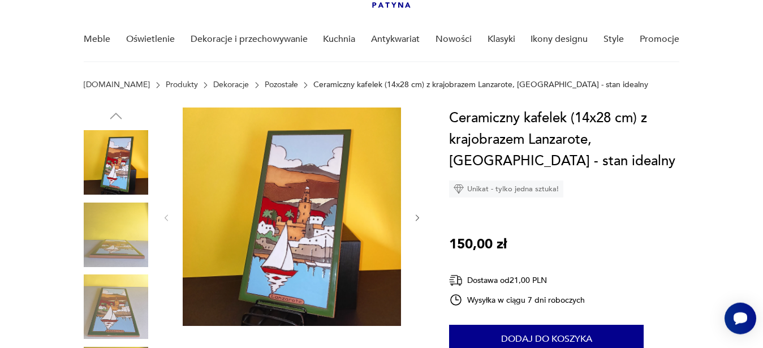
click at [269, 208] on img at bounding box center [292, 216] width 218 height 218
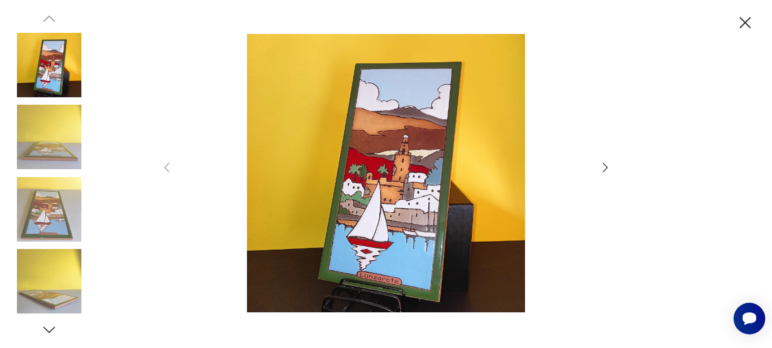
click at [607, 169] on icon "button" at bounding box center [606, 168] width 14 height 14
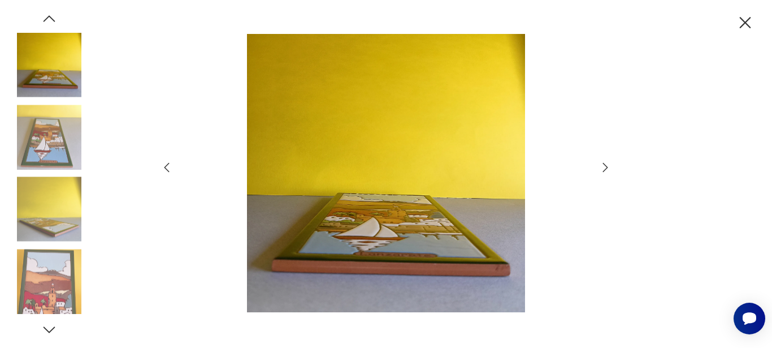
click at [607, 170] on icon "button" at bounding box center [606, 168] width 14 height 14
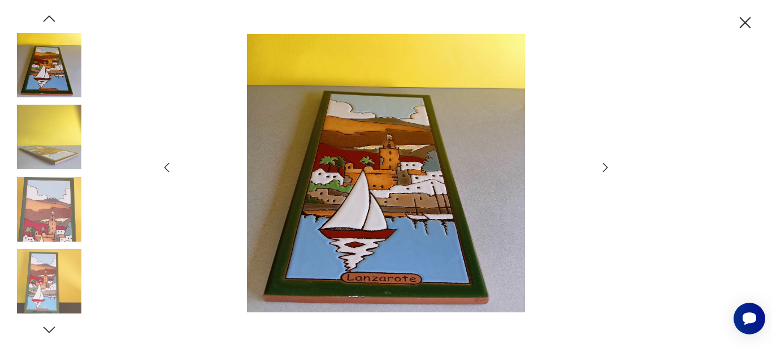
click at [607, 170] on icon "button" at bounding box center [606, 168] width 14 height 14
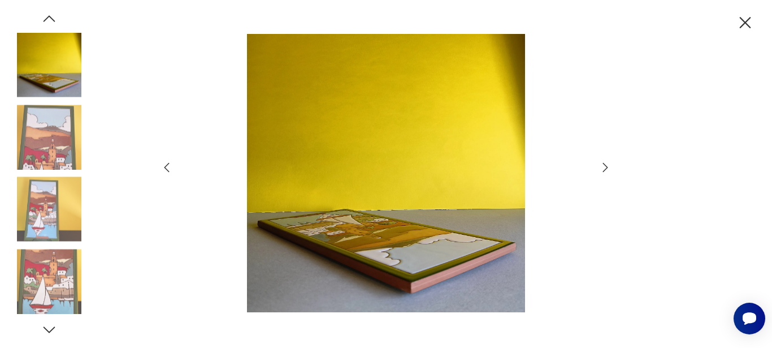
click at [606, 171] on icon "button" at bounding box center [606, 168] width 14 height 14
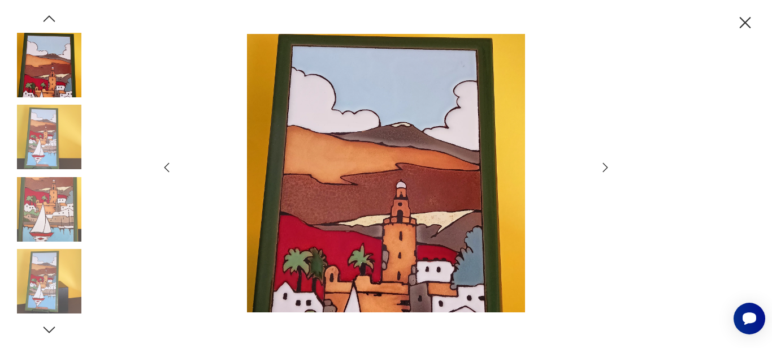
click at [606, 171] on icon "button" at bounding box center [606, 168] width 14 height 14
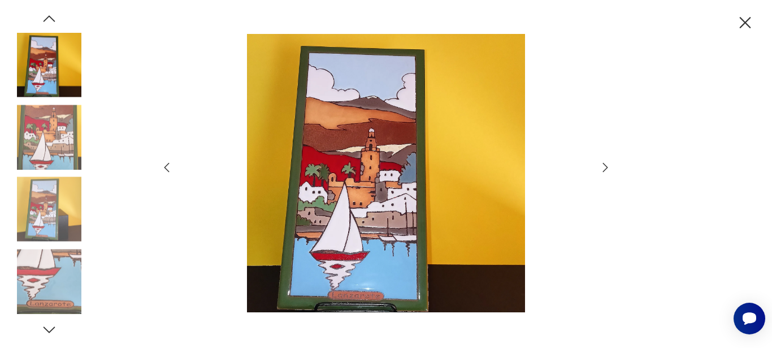
click at [606, 171] on icon "button" at bounding box center [606, 168] width 14 height 14
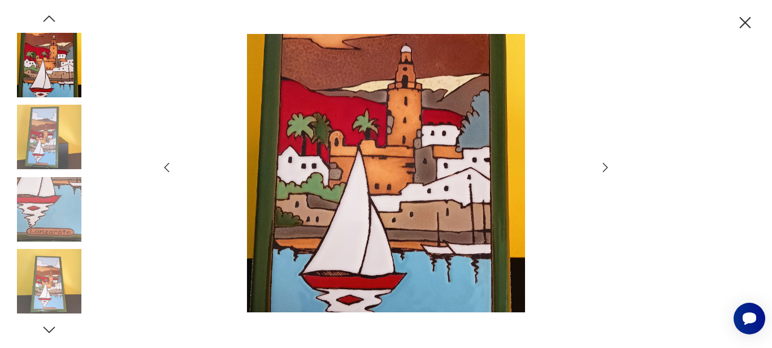
click at [606, 171] on icon "button" at bounding box center [606, 168] width 14 height 14
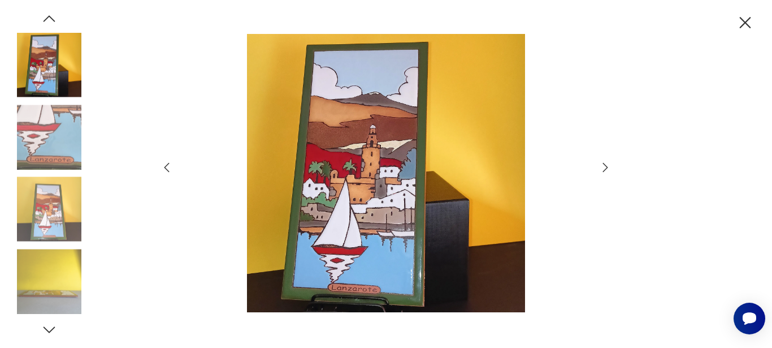
click at [606, 171] on icon "button" at bounding box center [606, 168] width 14 height 14
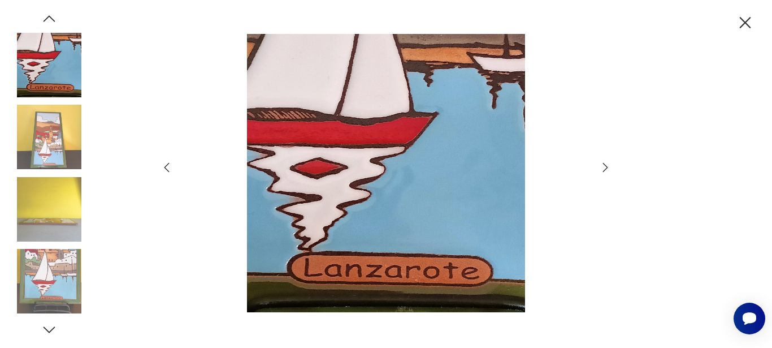
click at [606, 171] on icon "button" at bounding box center [606, 168] width 14 height 14
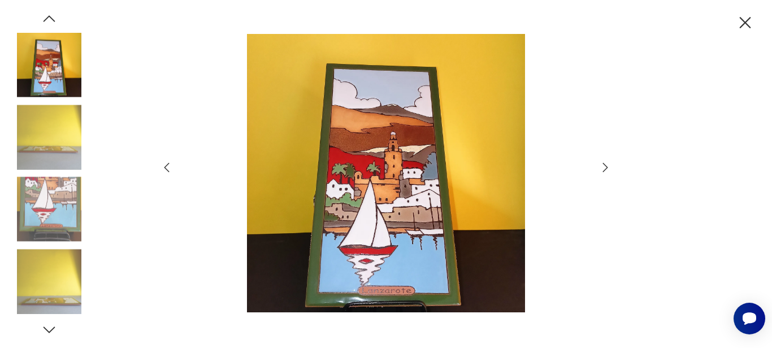
click at [606, 171] on icon "button" at bounding box center [606, 168] width 14 height 14
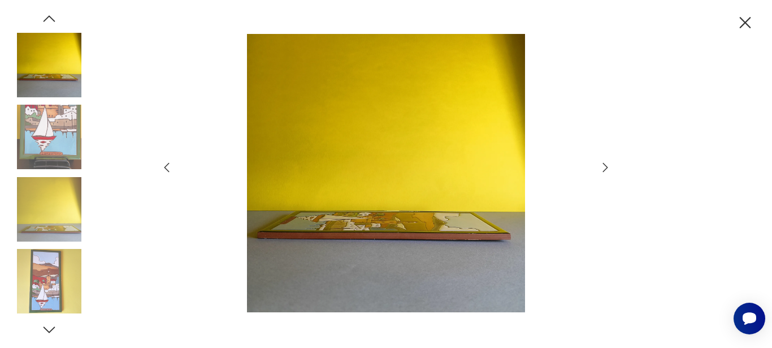
click at [606, 171] on icon "button" at bounding box center [606, 168] width 14 height 14
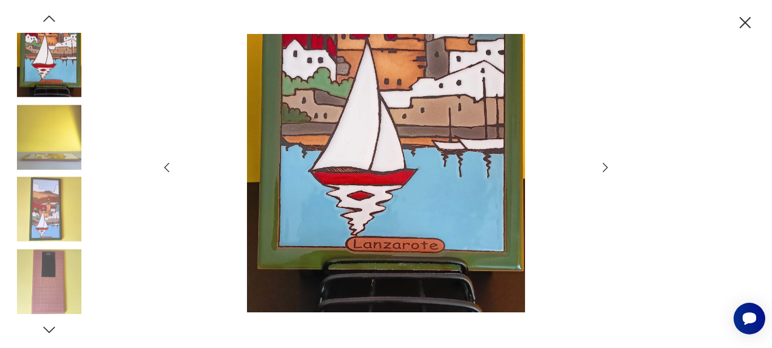
click at [606, 171] on icon "button" at bounding box center [606, 168] width 14 height 14
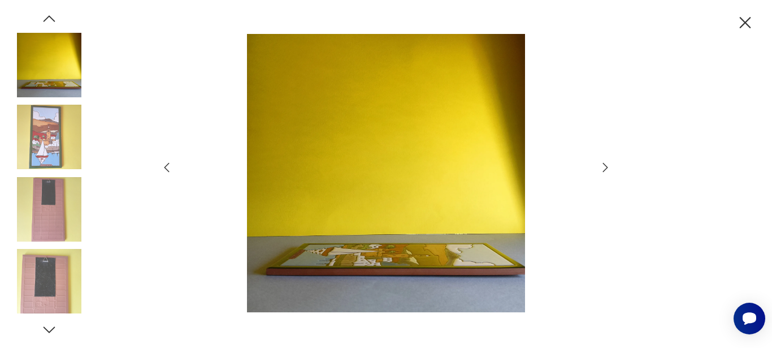
click at [606, 171] on icon "button" at bounding box center [606, 168] width 14 height 14
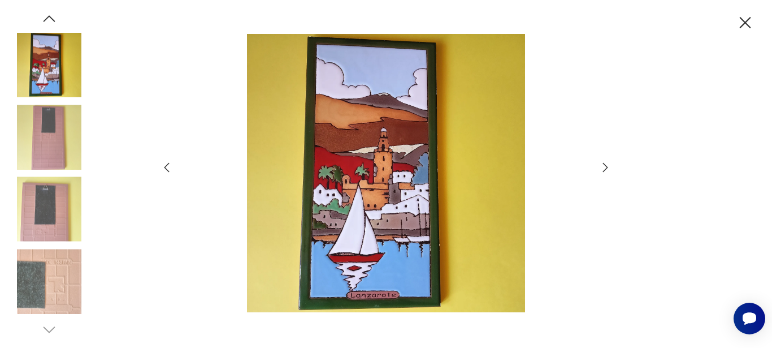
click at [606, 171] on icon "button" at bounding box center [606, 168] width 14 height 14
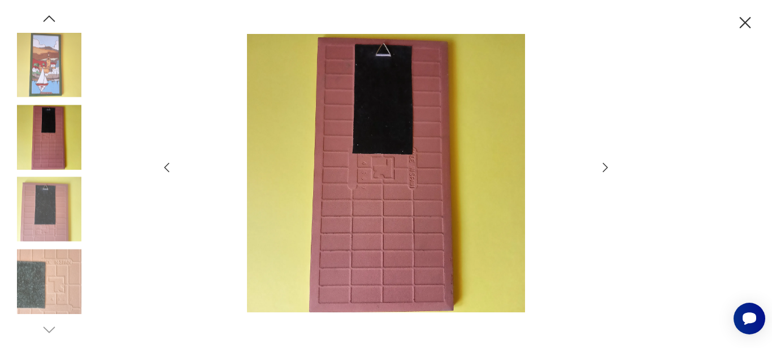
click at [606, 171] on icon "button" at bounding box center [606, 168] width 14 height 14
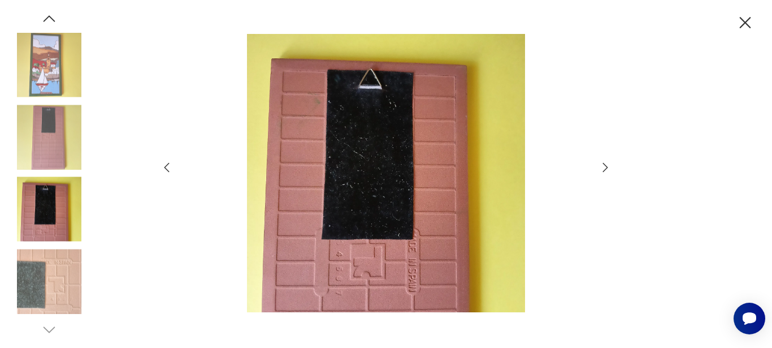
click at [606, 171] on icon "button" at bounding box center [606, 168] width 14 height 14
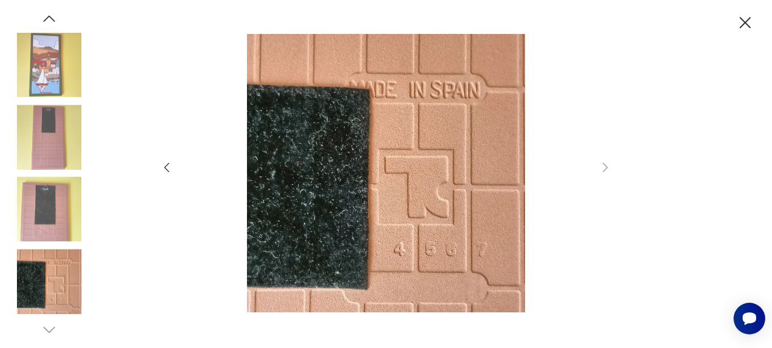
click at [752, 24] on icon "button" at bounding box center [746, 23] width 20 height 20
